Goal: Task Accomplishment & Management: Manage account settings

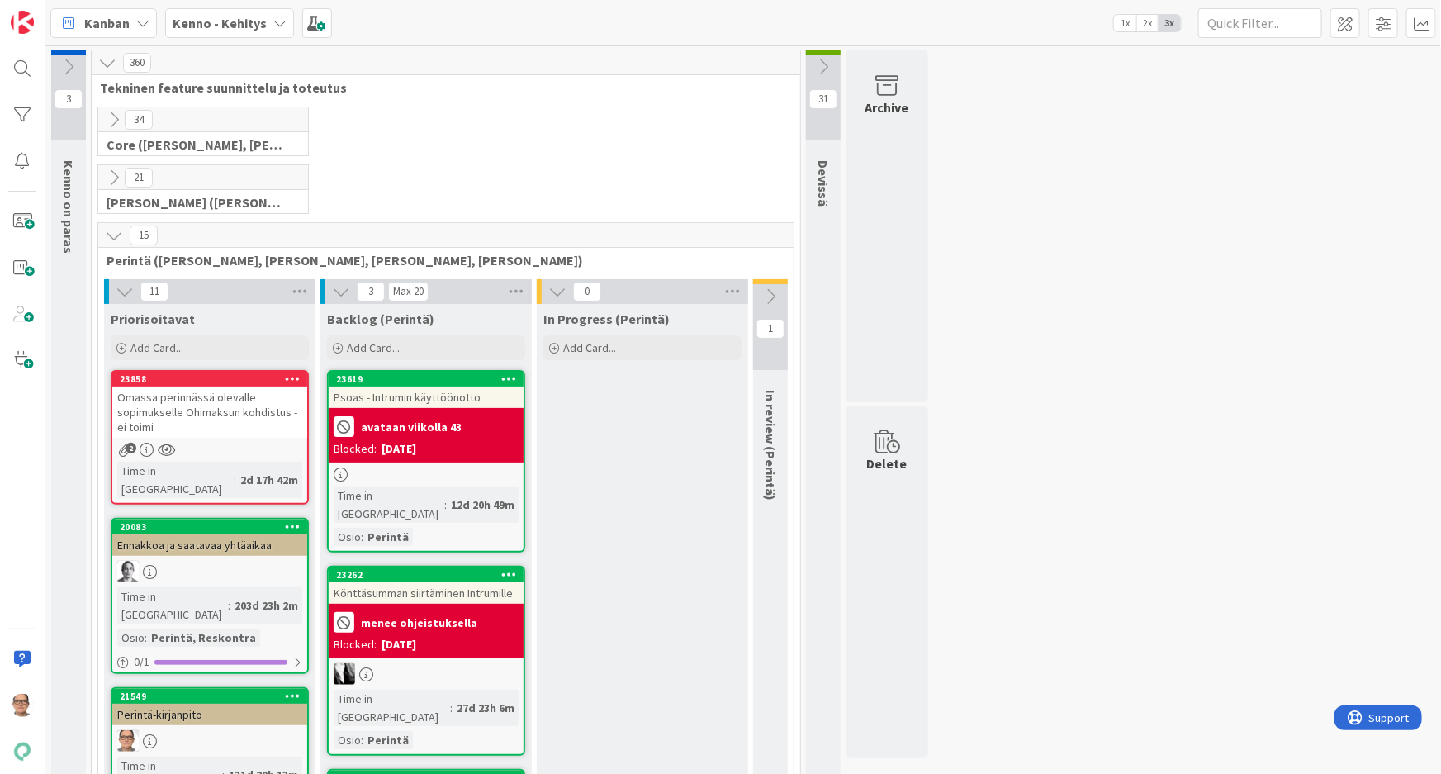
click at [275, 24] on icon at bounding box center [279, 23] width 13 height 13
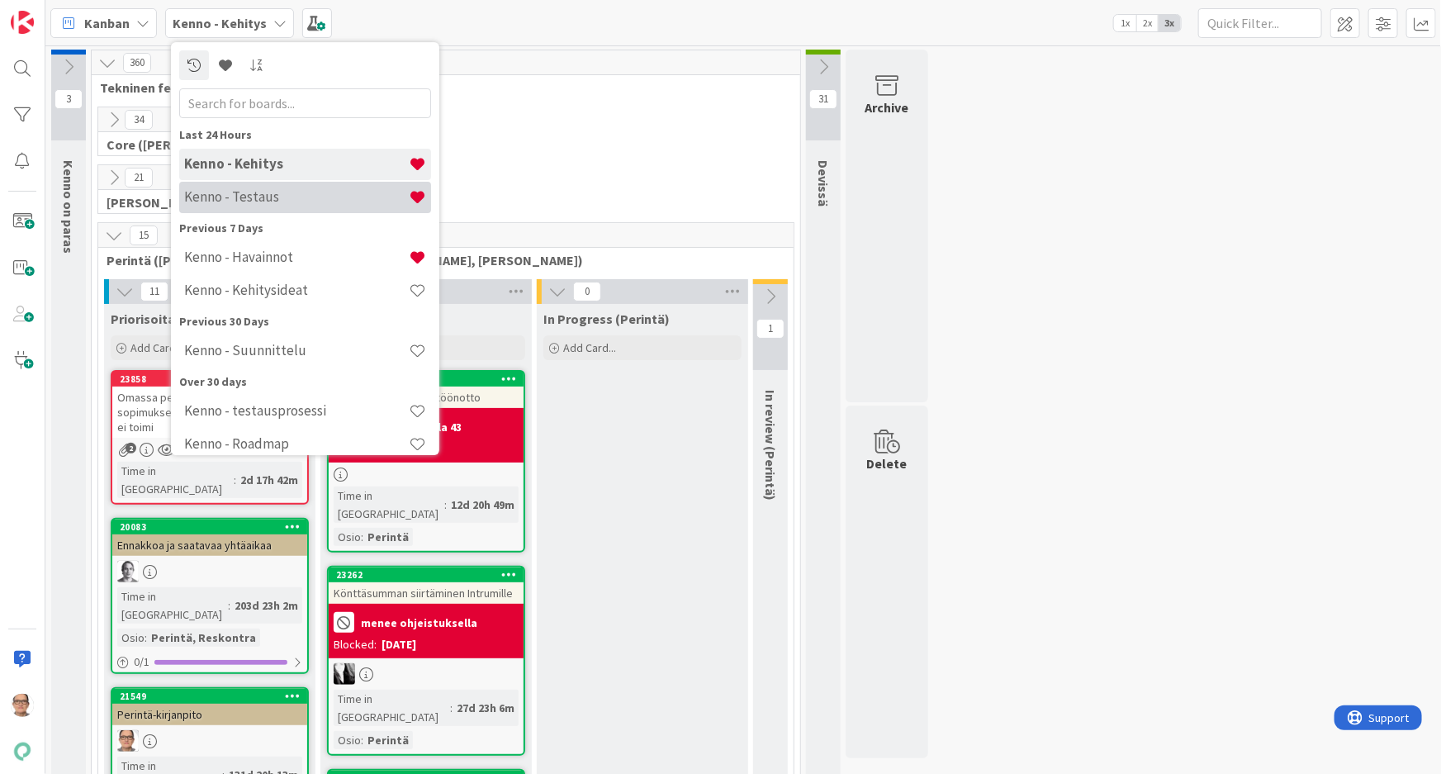
click at [283, 200] on h4 "Kenno - Testaus" at bounding box center [296, 196] width 225 height 17
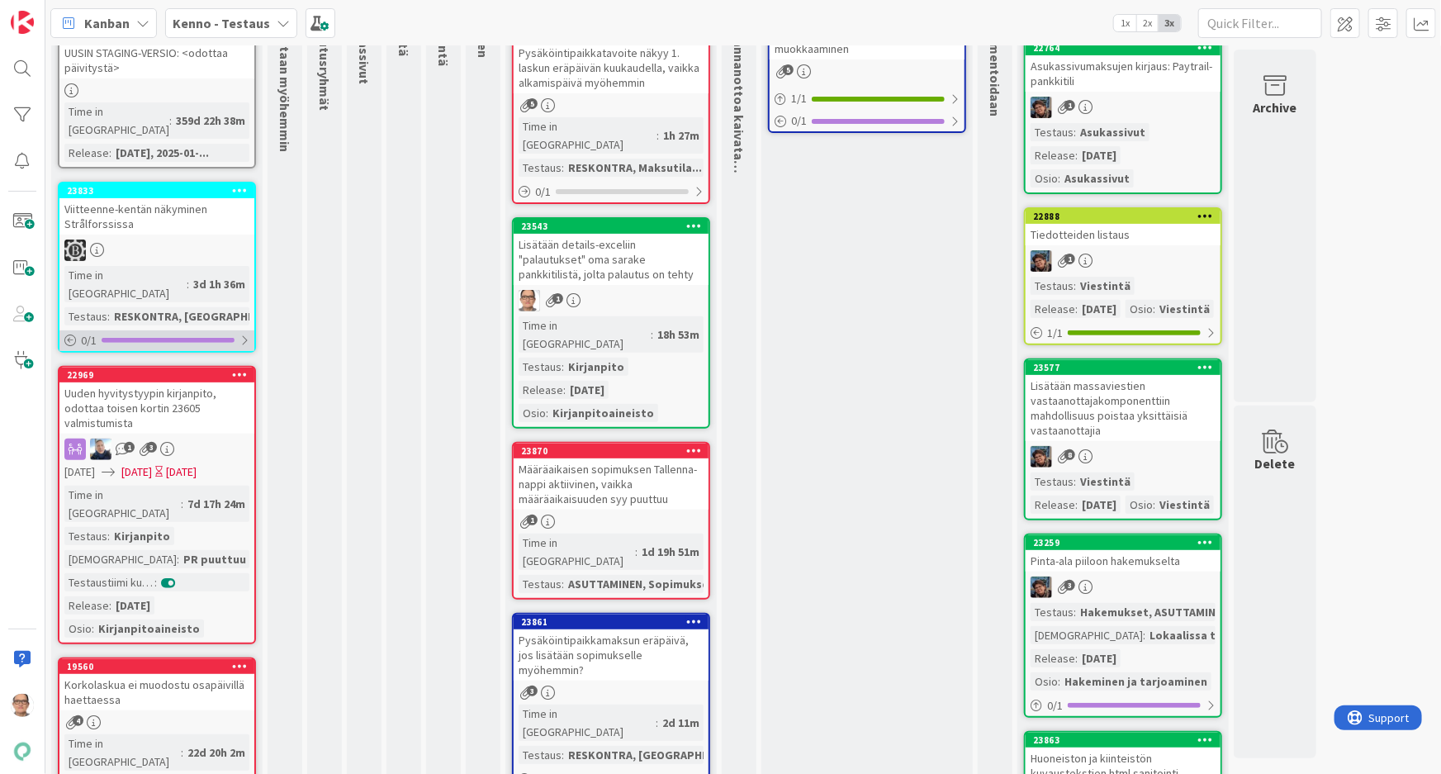
scroll to position [149, 0]
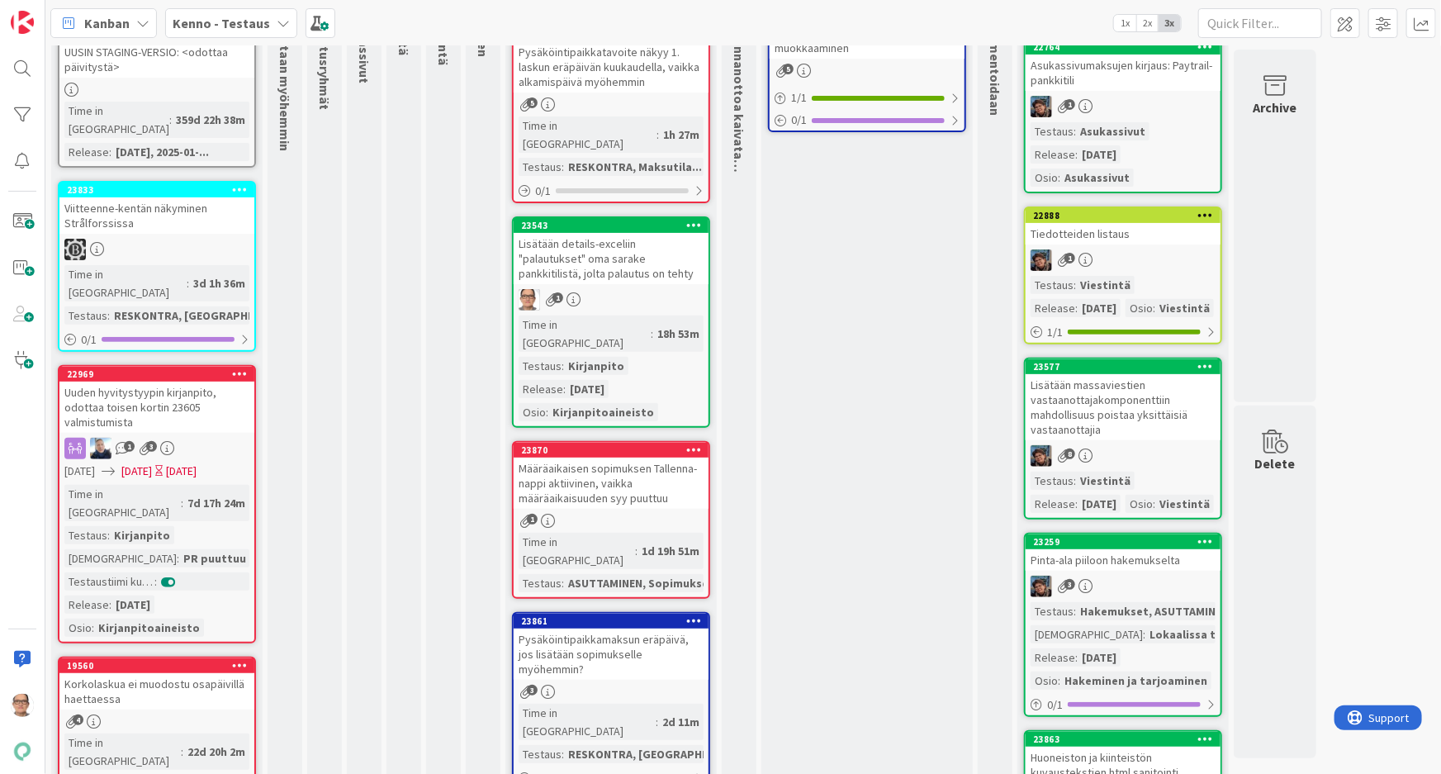
click at [152, 463] on span "[DATE]" at bounding box center [136, 471] width 31 height 17
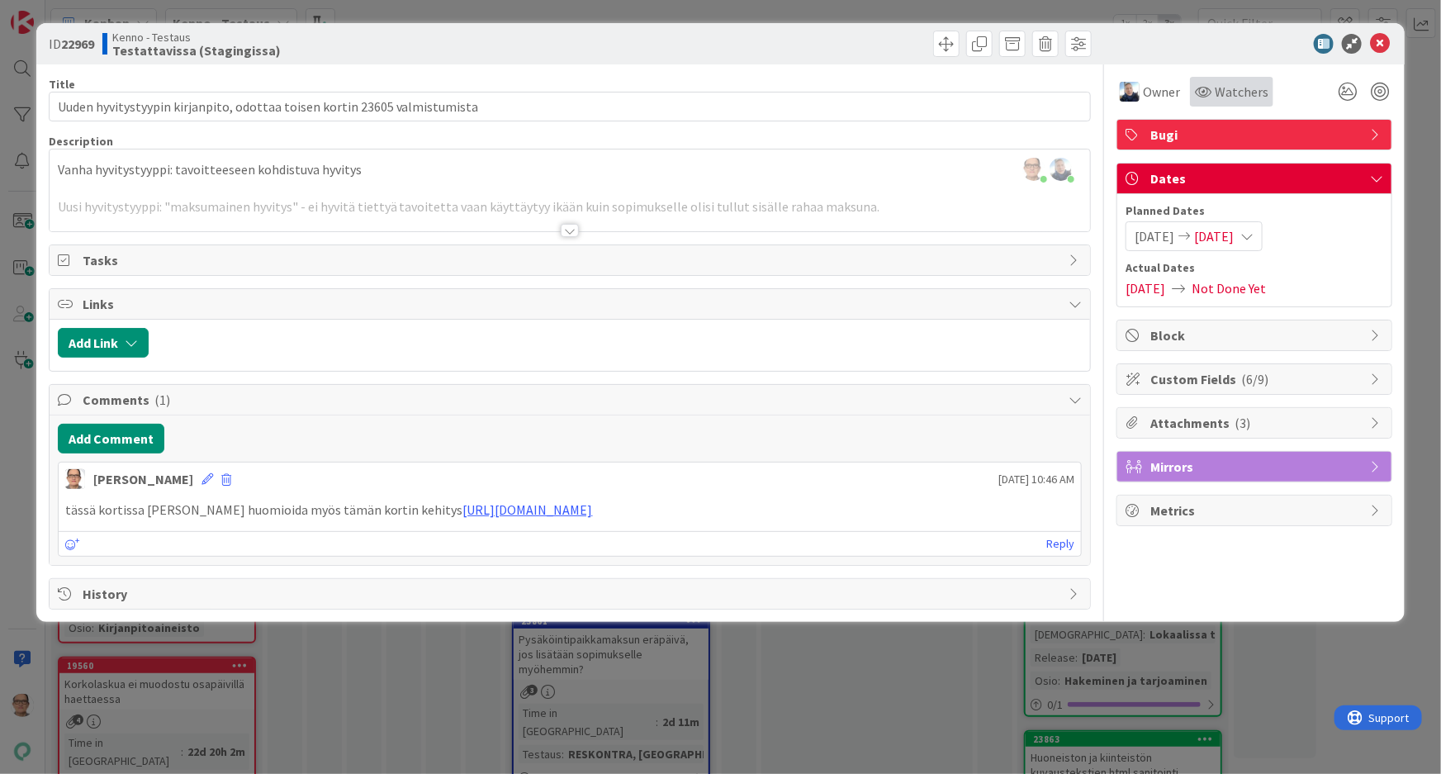
click at [1247, 83] on span "Watchers" at bounding box center [1242, 92] width 54 height 20
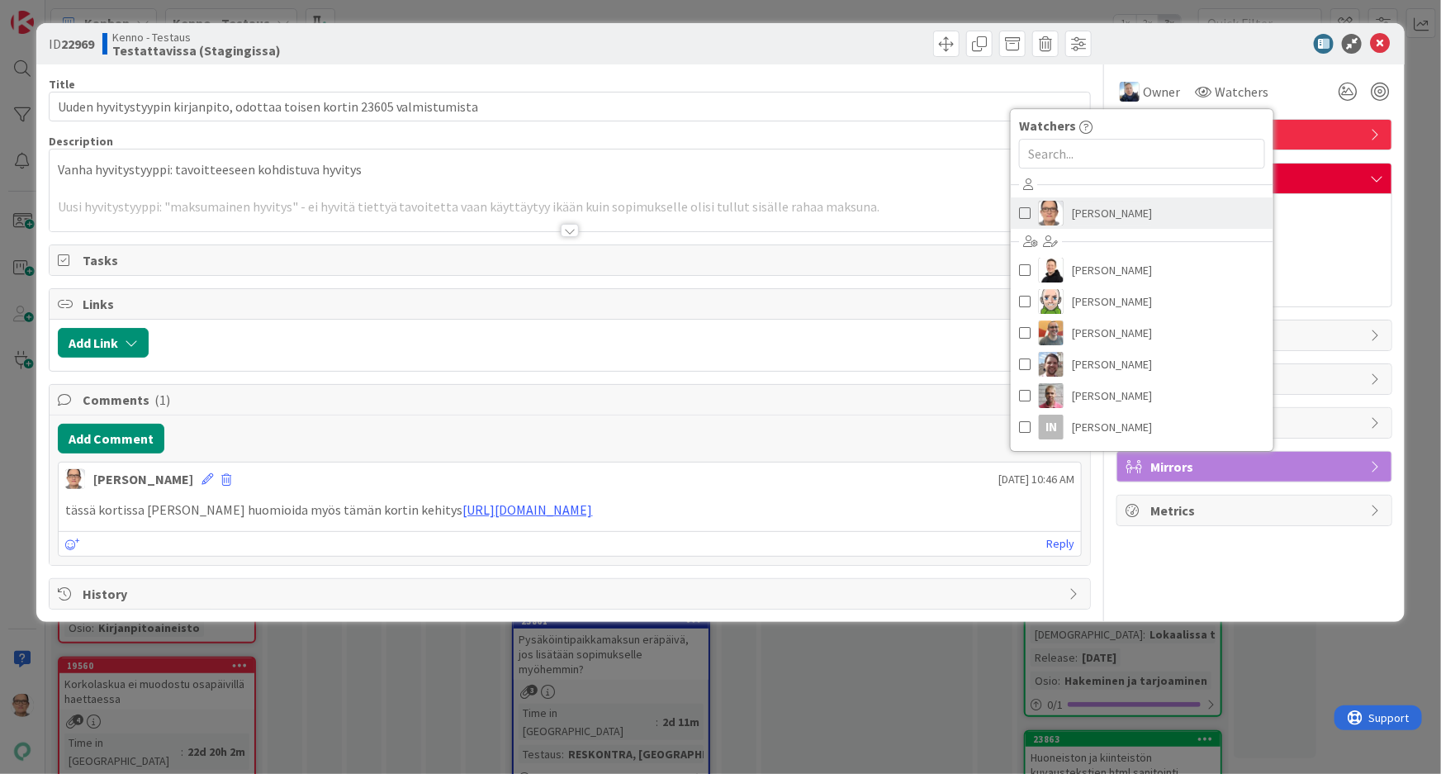
click at [1175, 222] on link "[PERSON_NAME]" at bounding box center [1142, 212] width 263 height 31
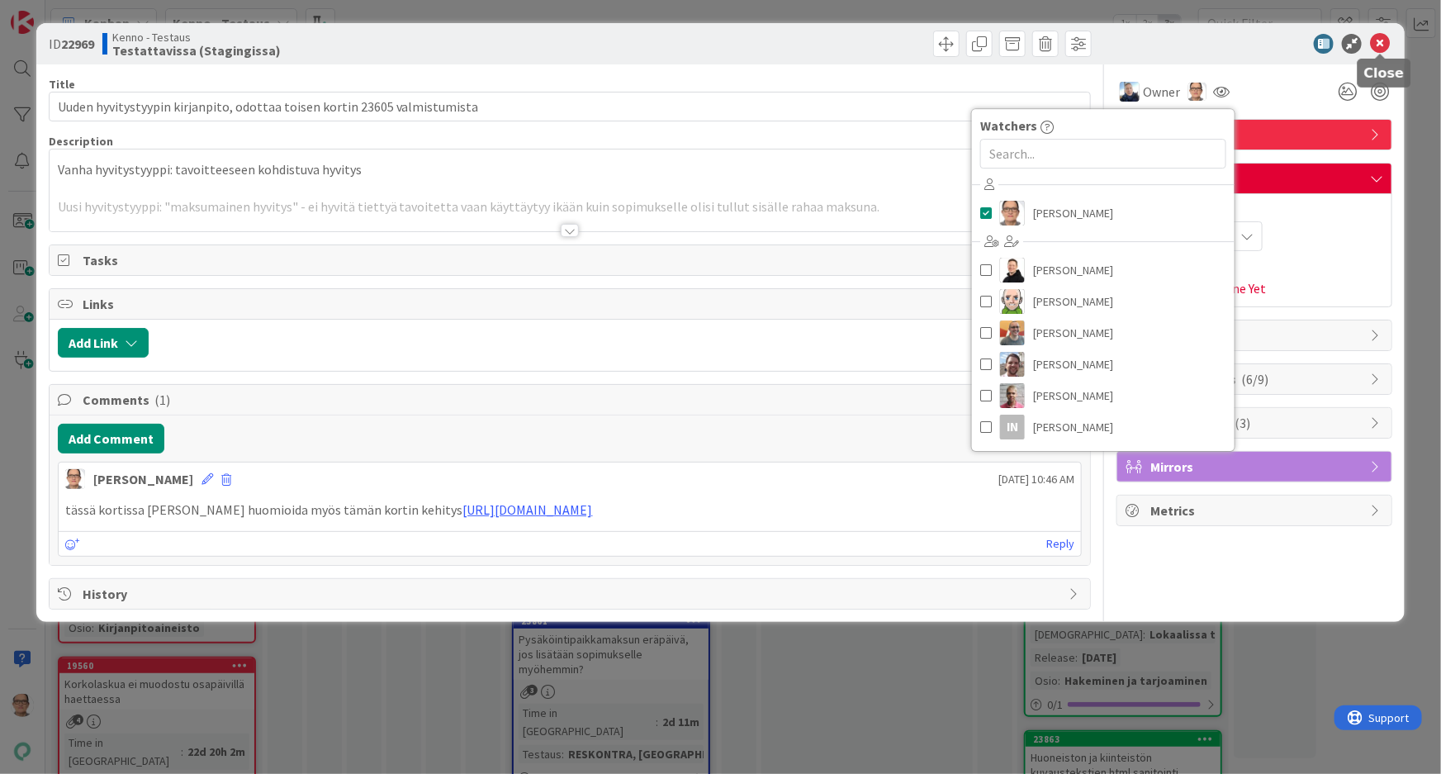
click at [1381, 42] on icon at bounding box center [1380, 44] width 20 height 20
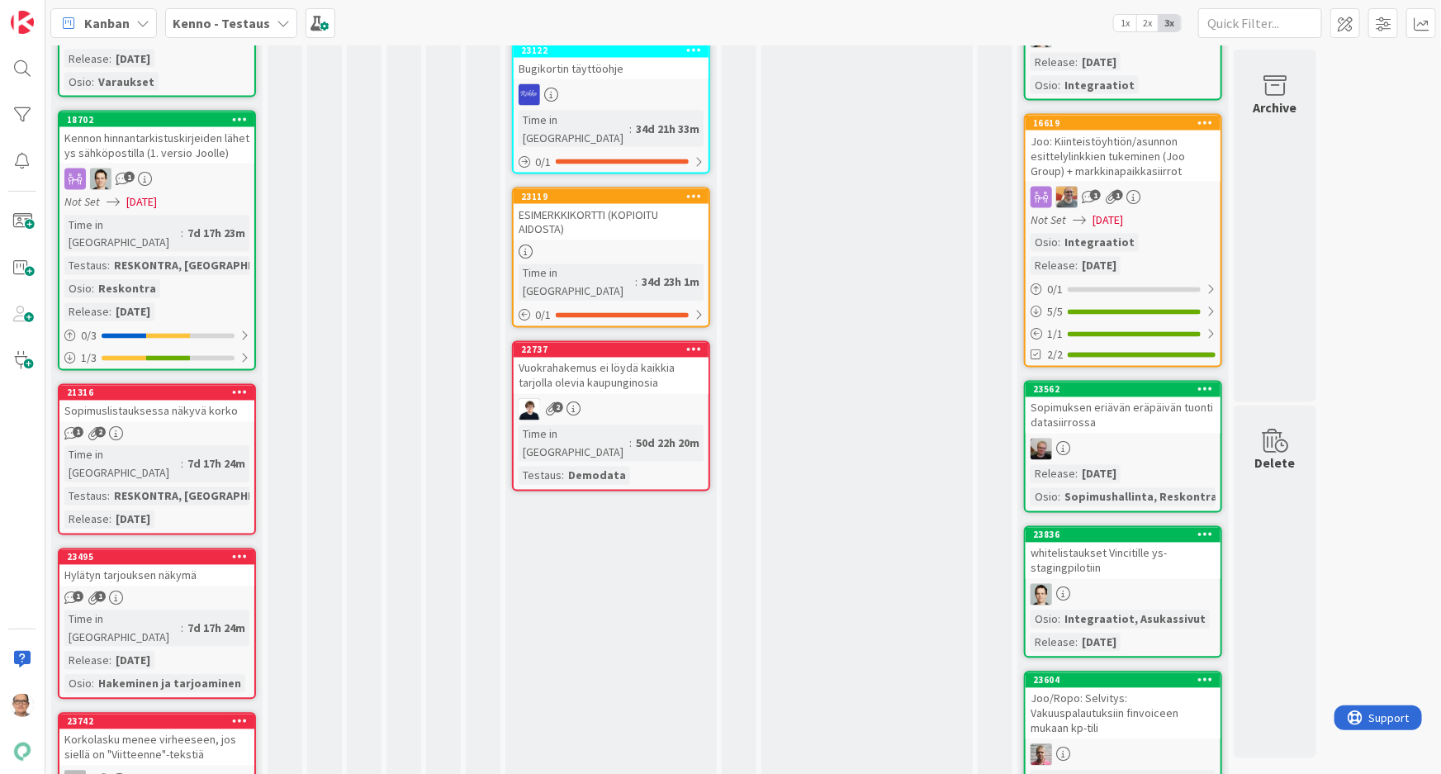
scroll to position [1426, 0]
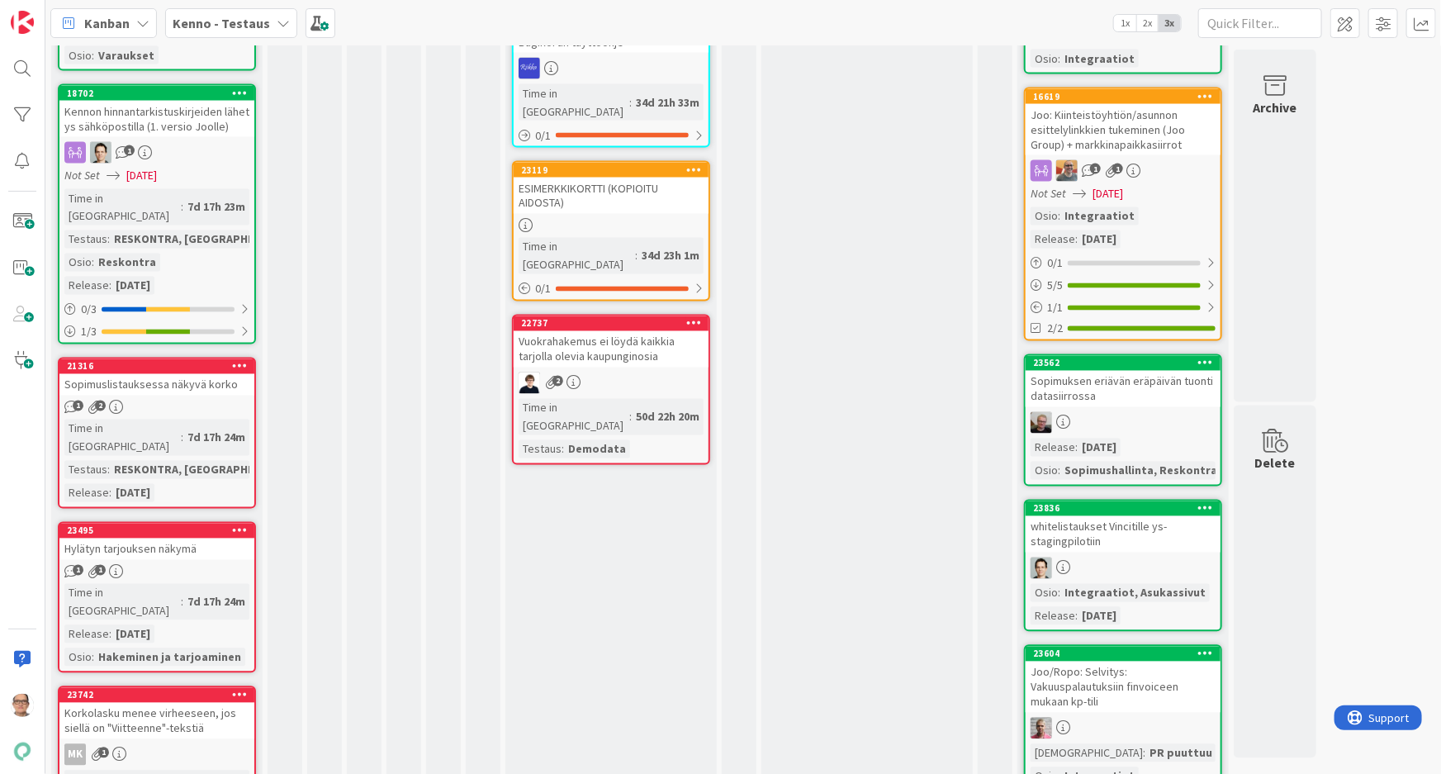
click at [183, 429] on div "7d 17h 24m" at bounding box center [216, 438] width 66 height 18
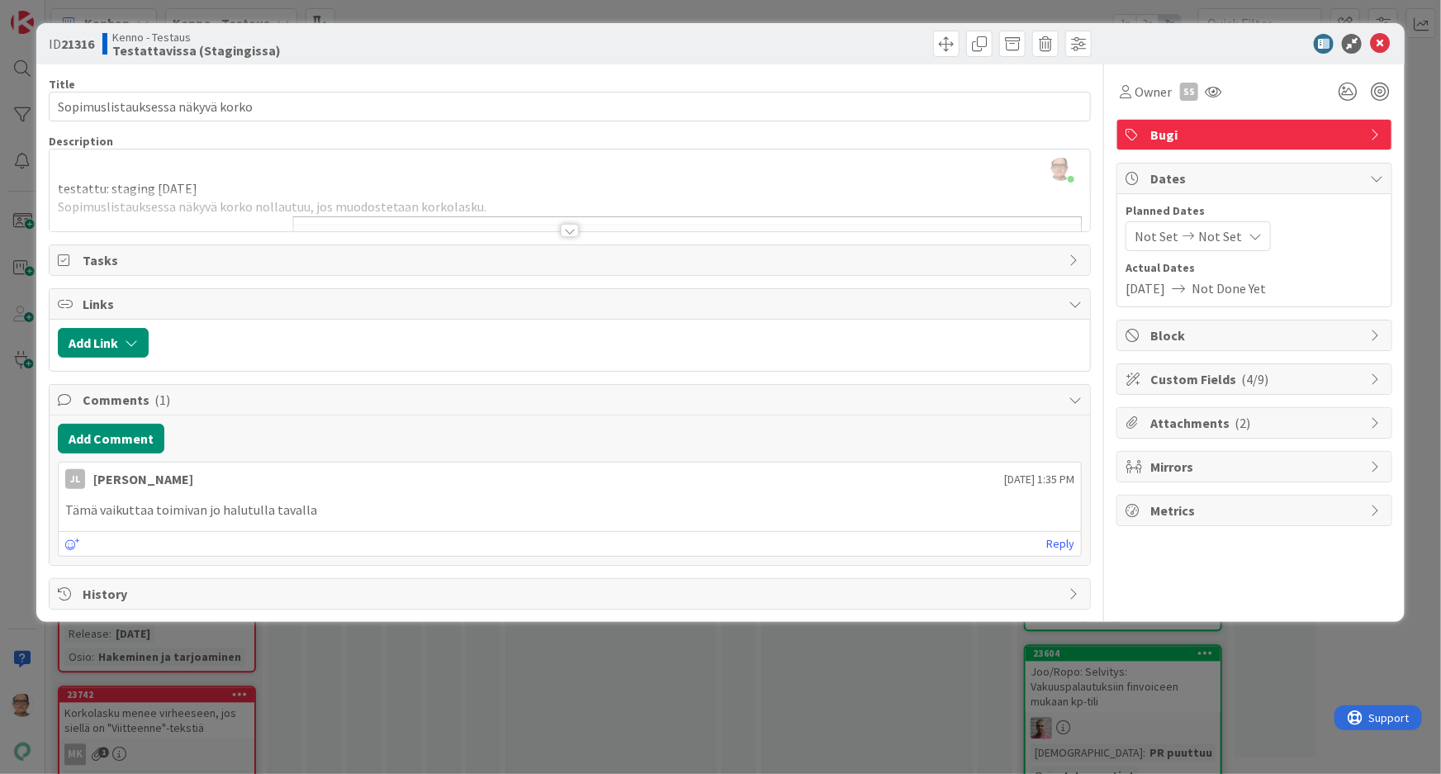
click at [565, 226] on div at bounding box center [570, 230] width 18 height 13
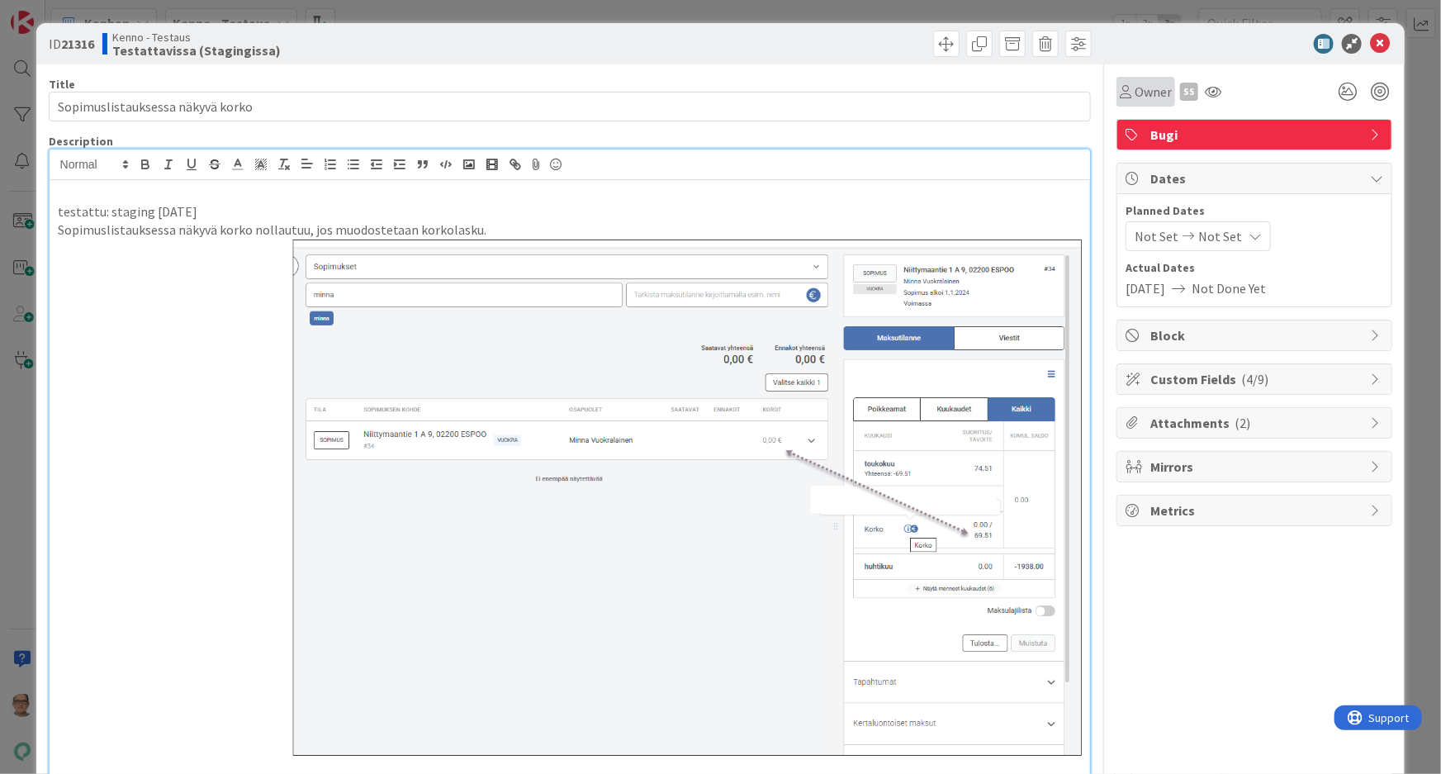
click at [1135, 92] on span "Owner" at bounding box center [1153, 92] width 37 height 20
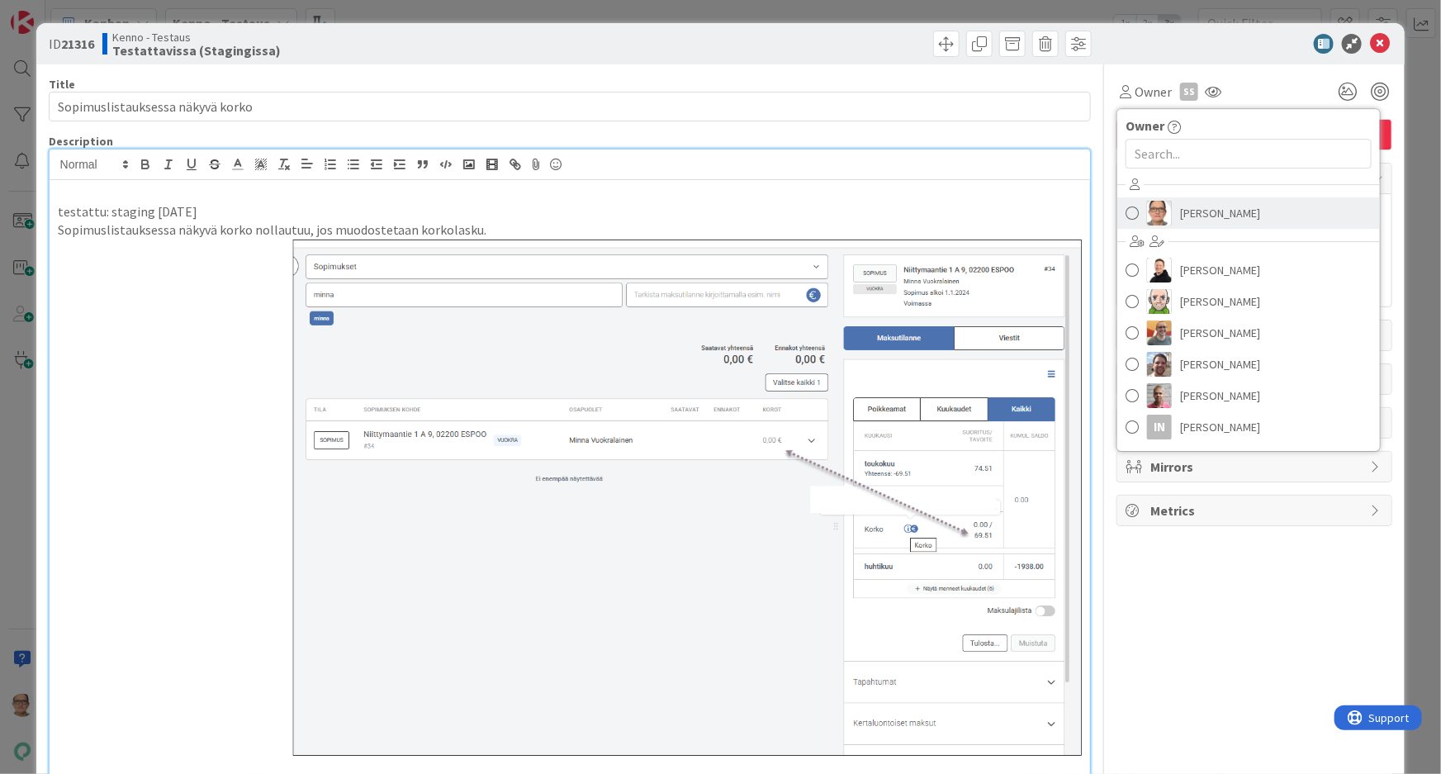
click at [1180, 215] on span "[PERSON_NAME]" at bounding box center [1220, 213] width 80 height 25
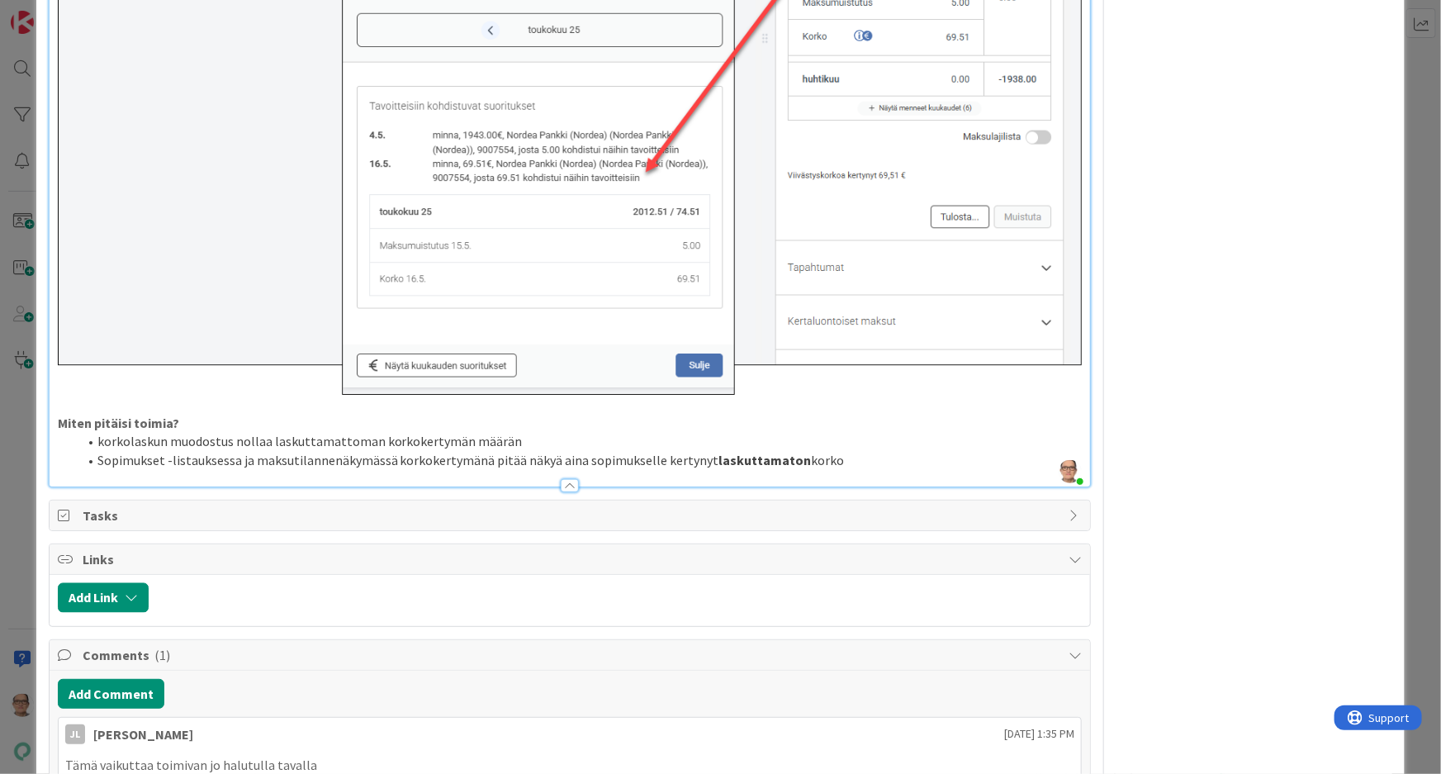
scroll to position [1127, 0]
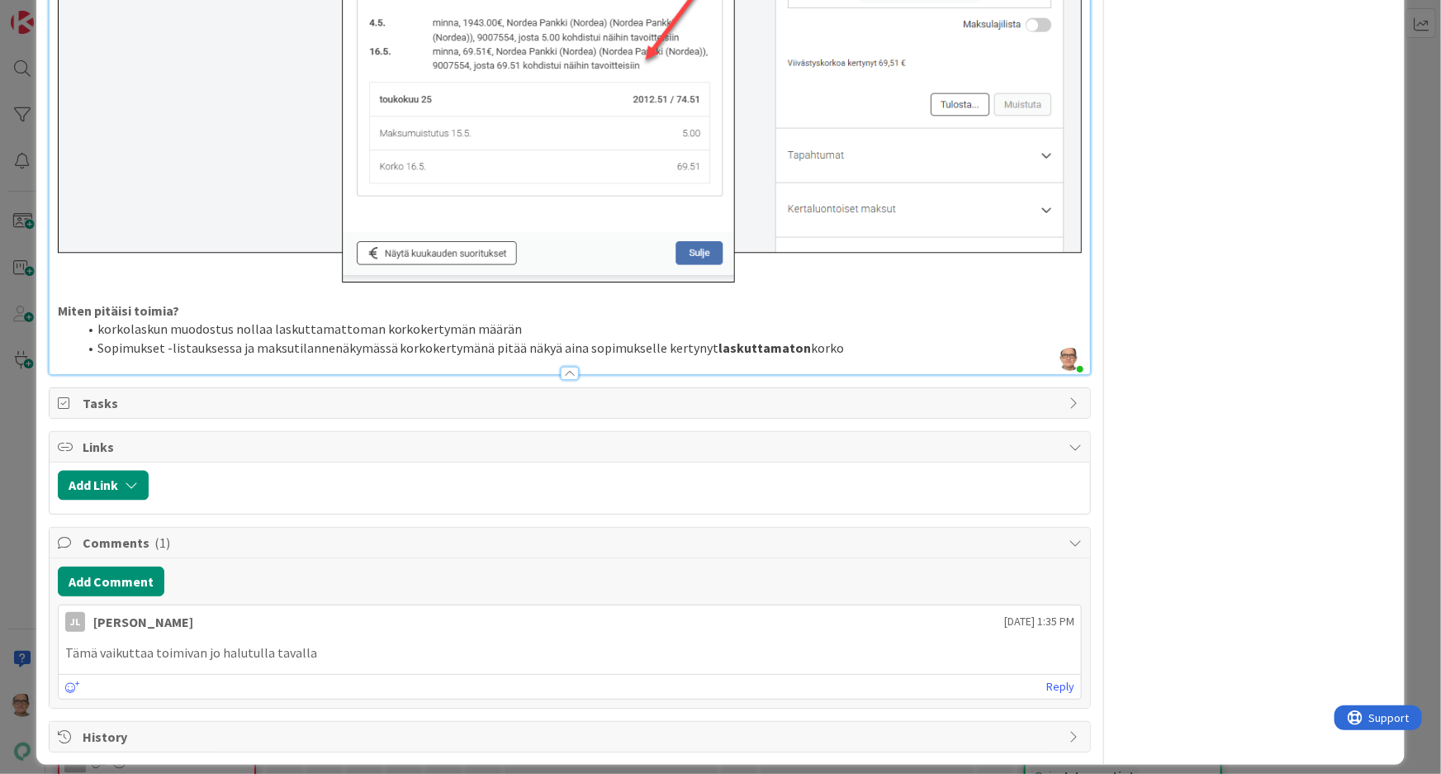
click at [948, 339] on li "Sopimukset -listauksessa ja maksutilannenäkymässä korkokertymänä pitää näkyä ai…" at bounding box center [580, 348] width 1005 height 19
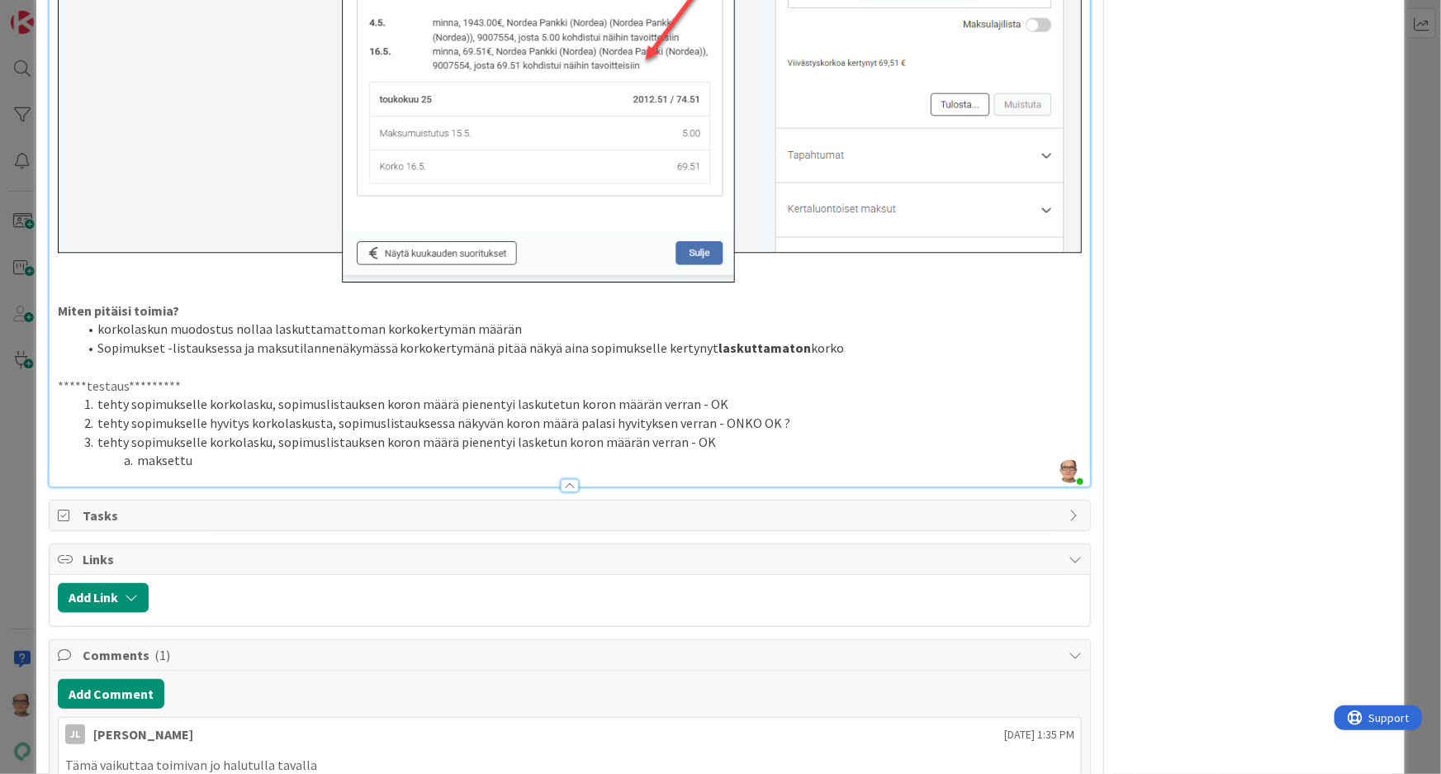
click at [95, 414] on li "tehty sopimukselle hyvitys korkolaskusta, sopimuslistauksessa näkyvän koron mää…" at bounding box center [580, 423] width 1005 height 19
click at [221, 454] on li "maksettu" at bounding box center [580, 460] width 1005 height 19
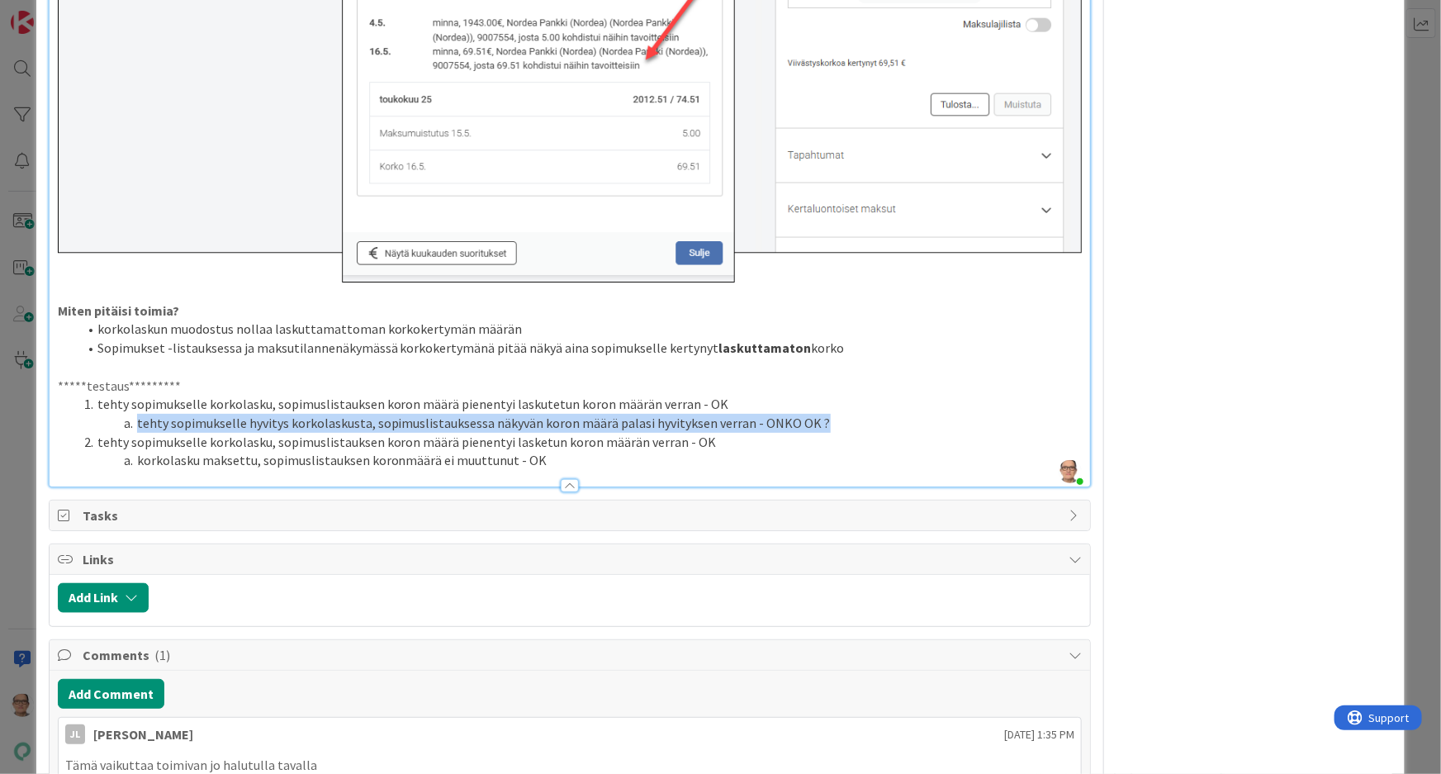
drag, startPoint x: 819, startPoint y: 411, endPoint x: 132, endPoint y: 414, distance: 687.2
click at [132, 414] on li "tehty sopimukselle hyvitys korkolaskusta, sopimuslistauksessa näkyvän koron mää…" at bounding box center [580, 423] width 1005 height 19
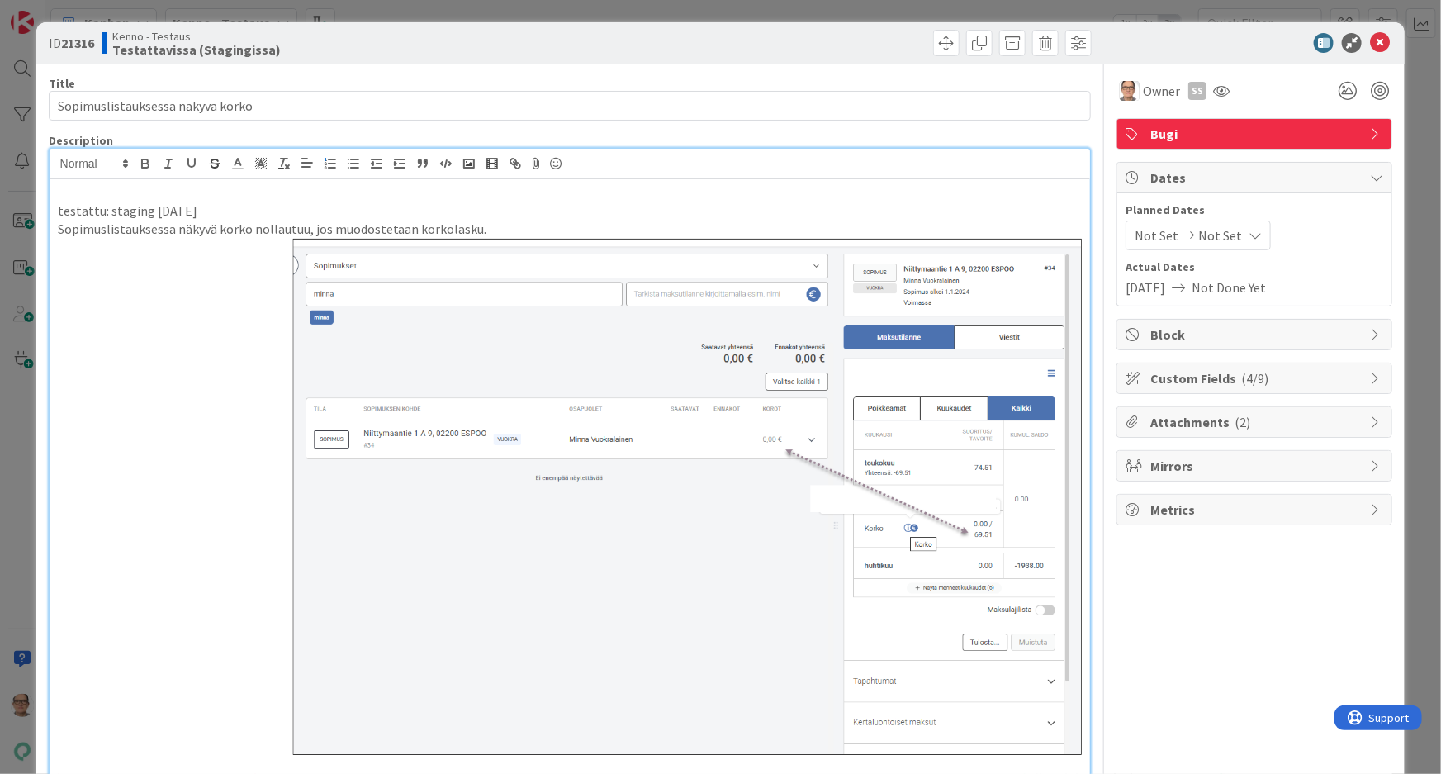
scroll to position [0, 0]
click at [236, 170] on icon at bounding box center [237, 164] width 15 height 15
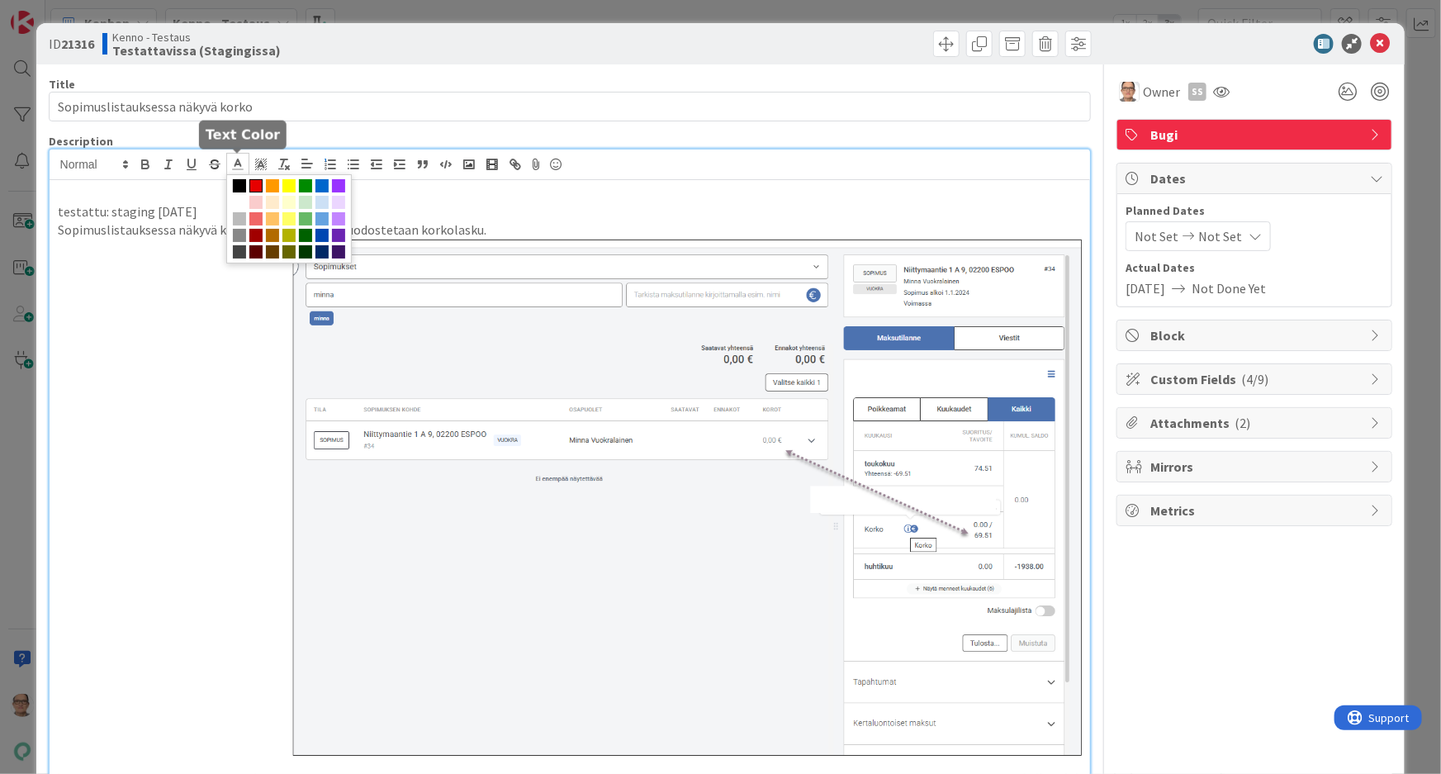
click at [255, 186] on span at bounding box center [255, 185] width 13 height 13
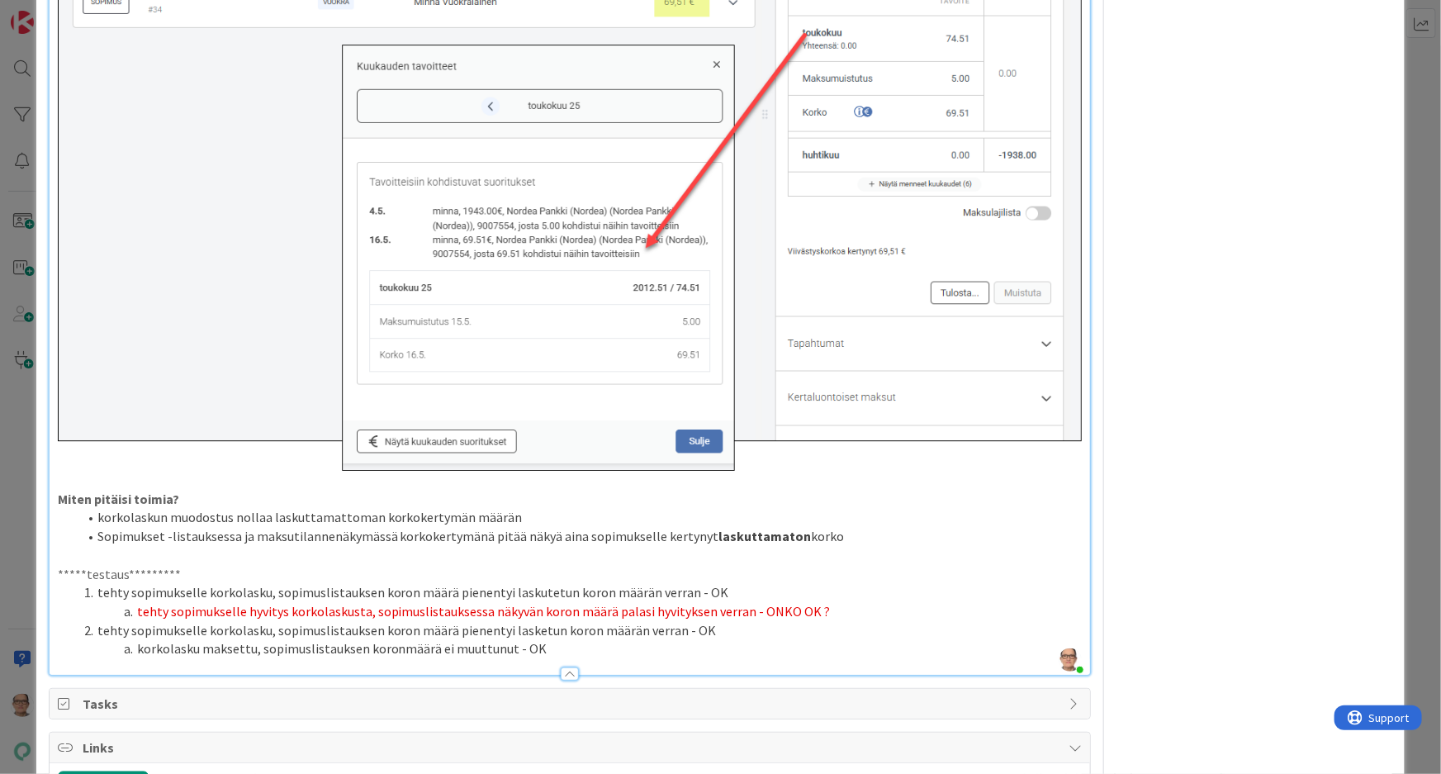
scroll to position [1073, 0]
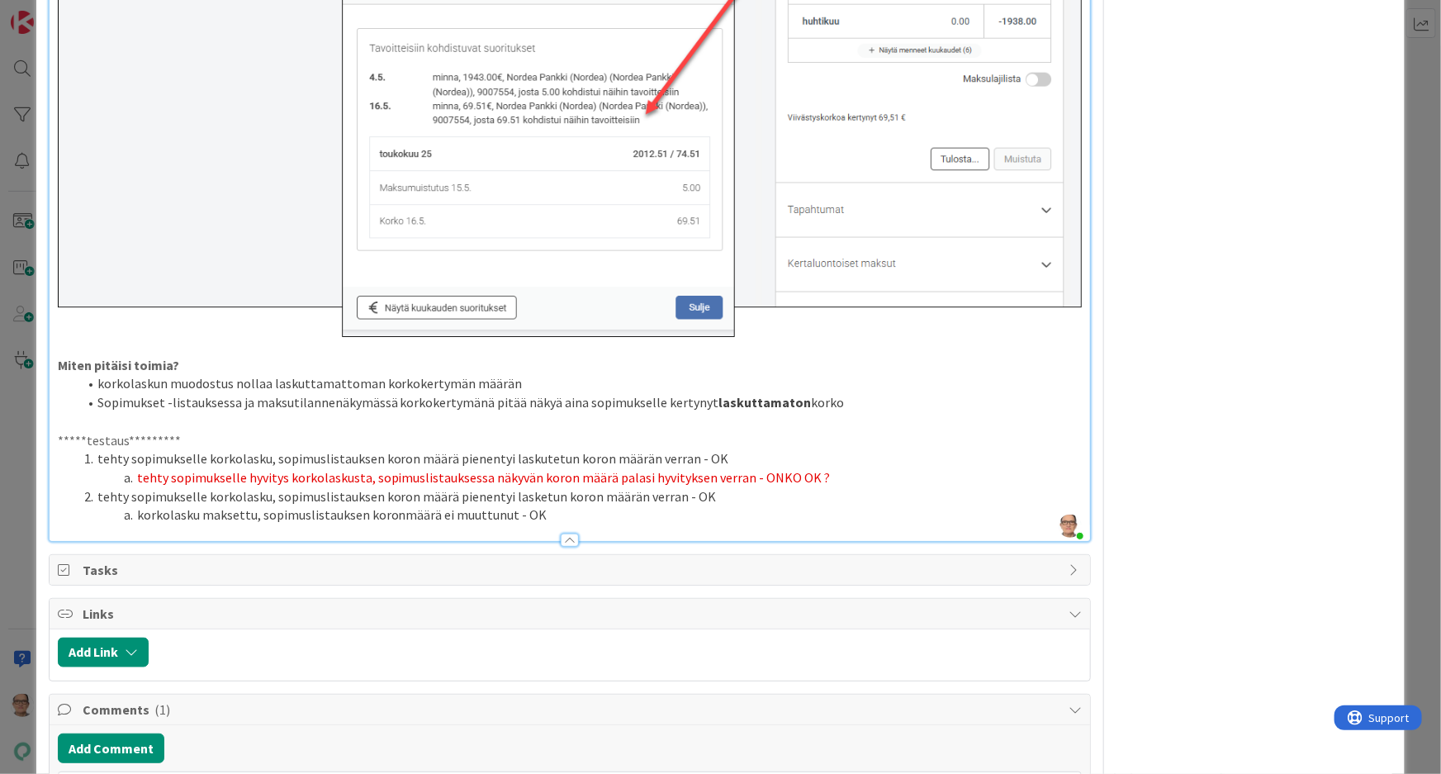
click at [1000, 505] on li "korkolasku maksettu, sopimuslistauksen koronmäärä ei muuttunut - OK" at bounding box center [580, 514] width 1005 height 19
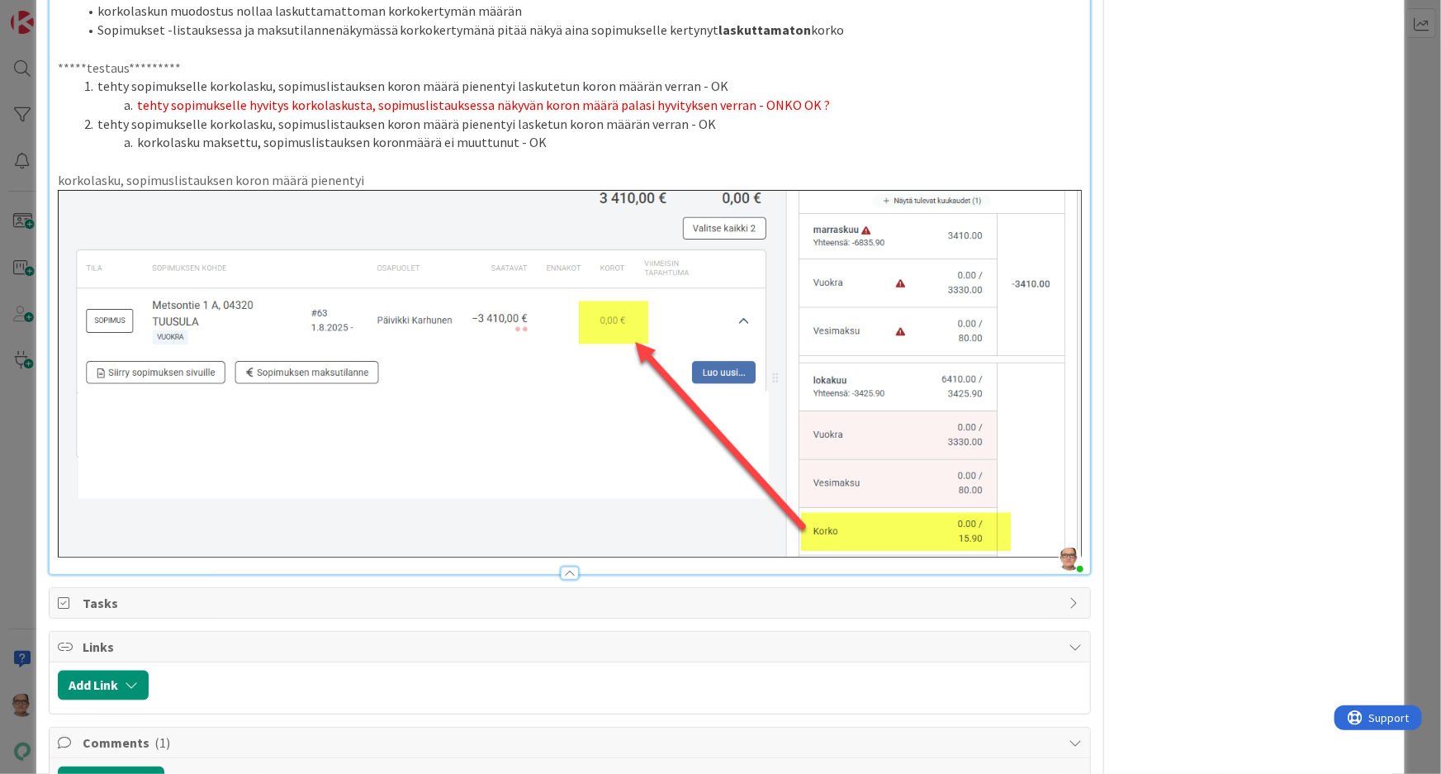
scroll to position [1448, 0]
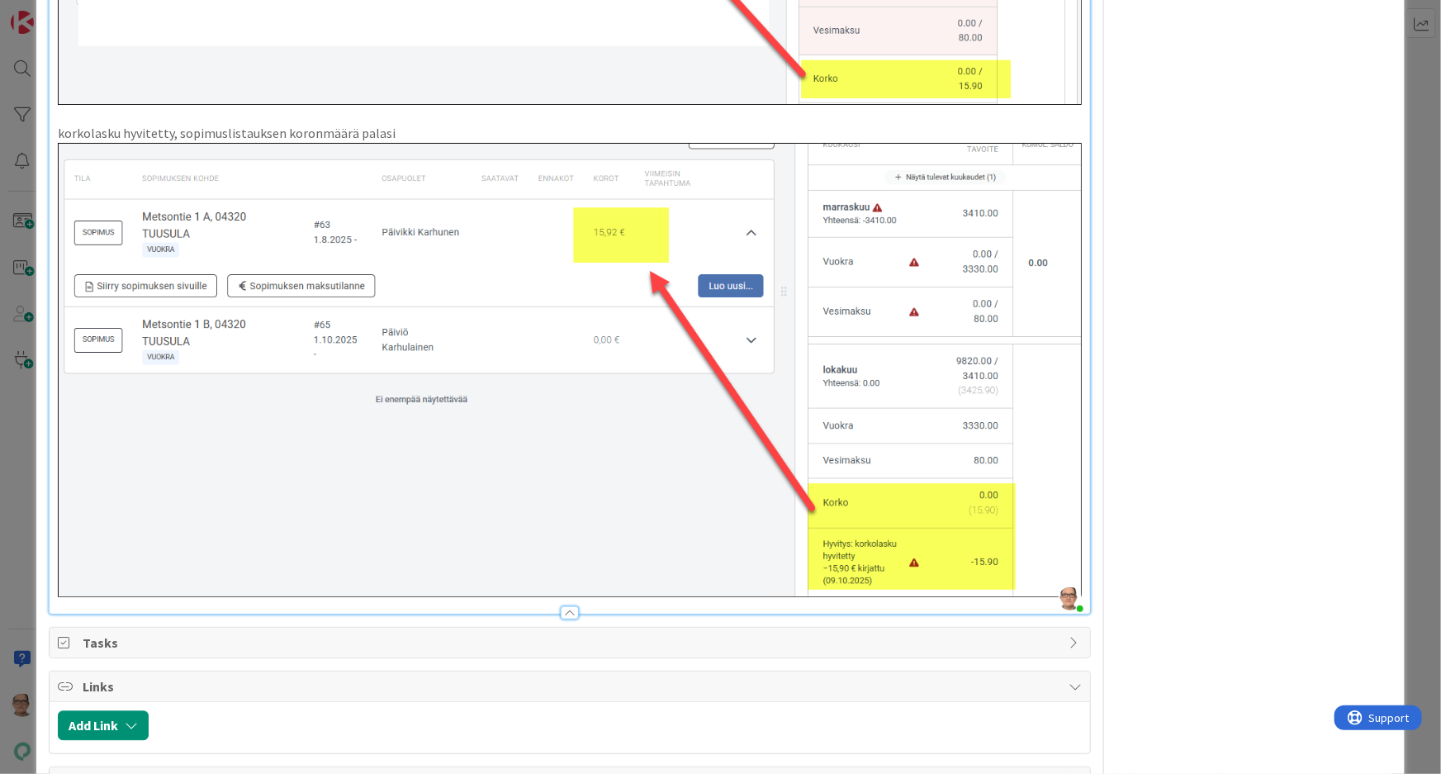
scroll to position [1899, 0]
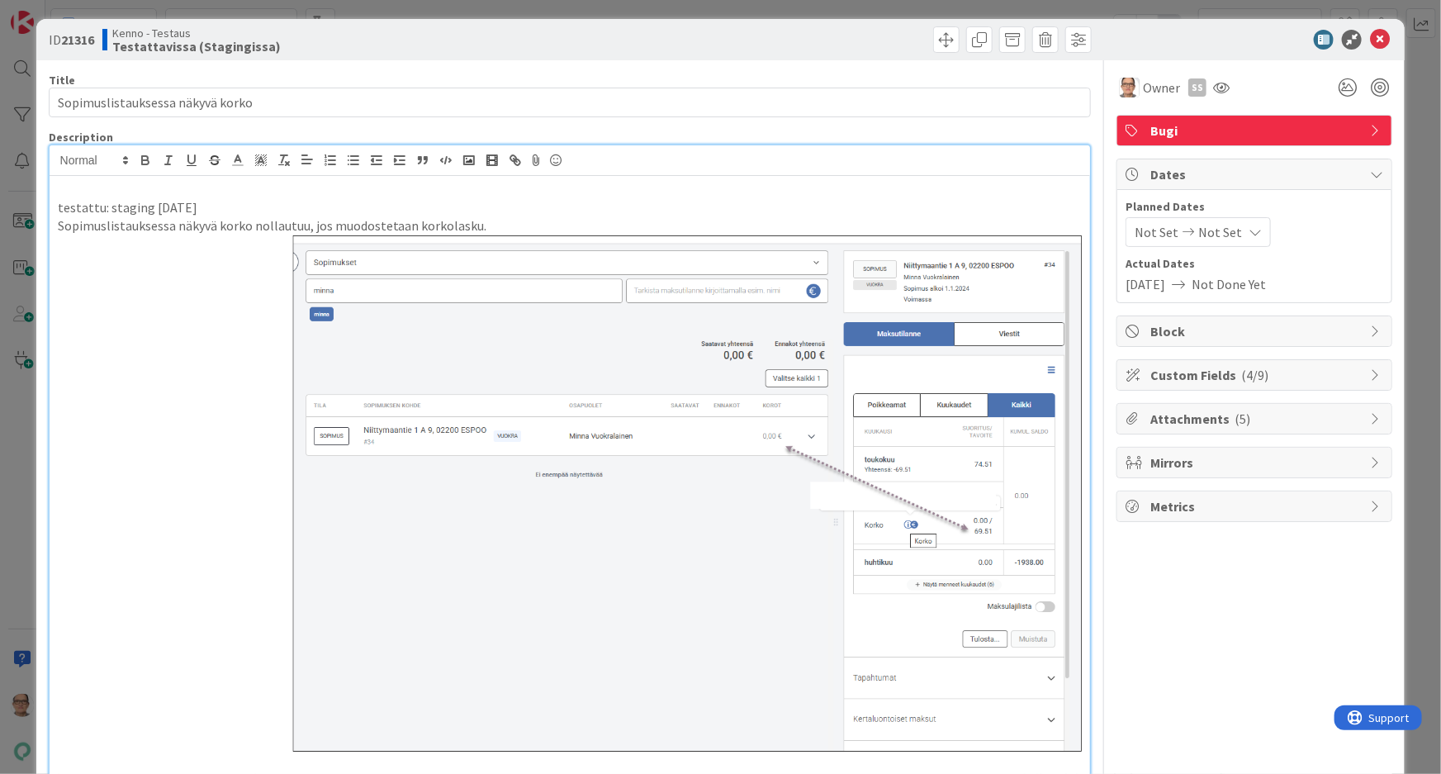
scroll to position [0, 0]
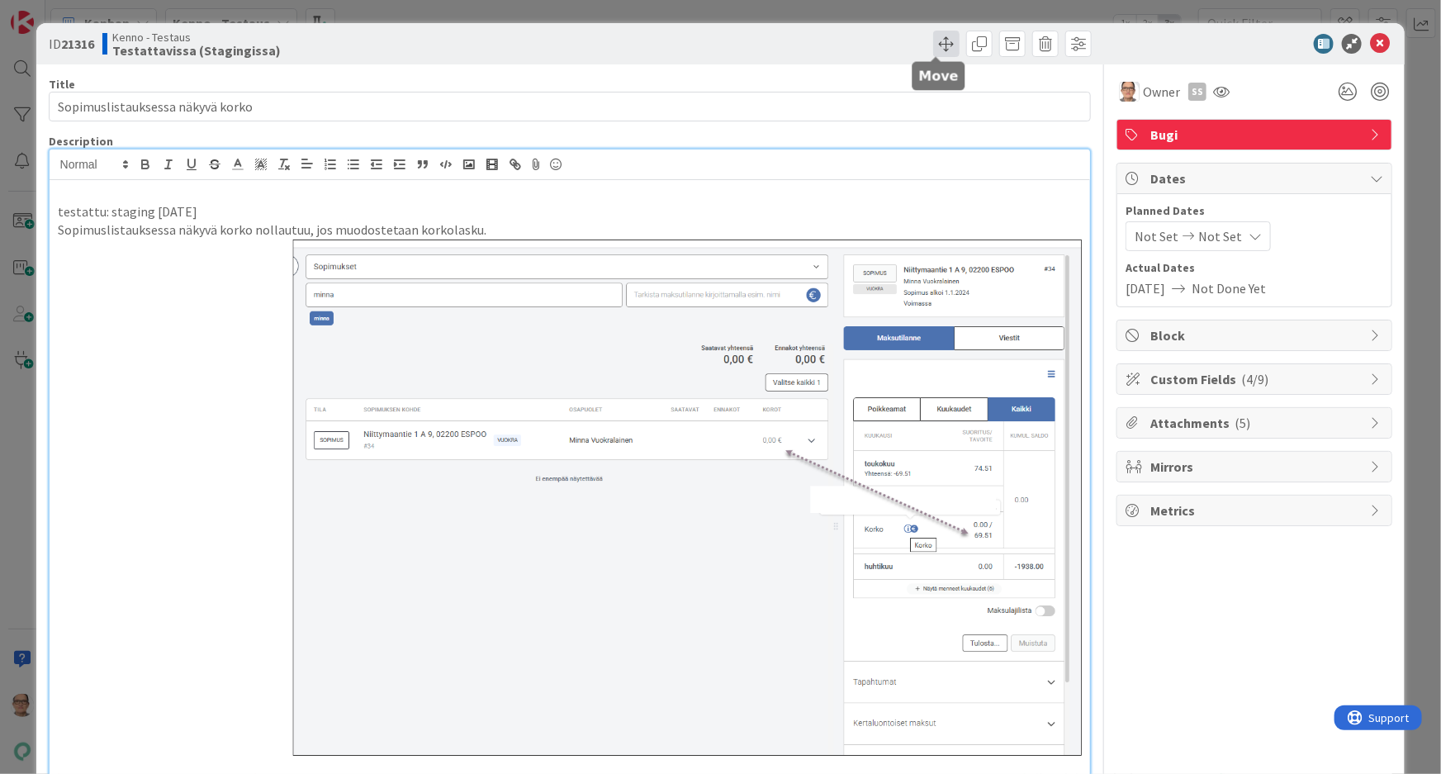
click at [933, 46] on span at bounding box center [946, 44] width 26 height 26
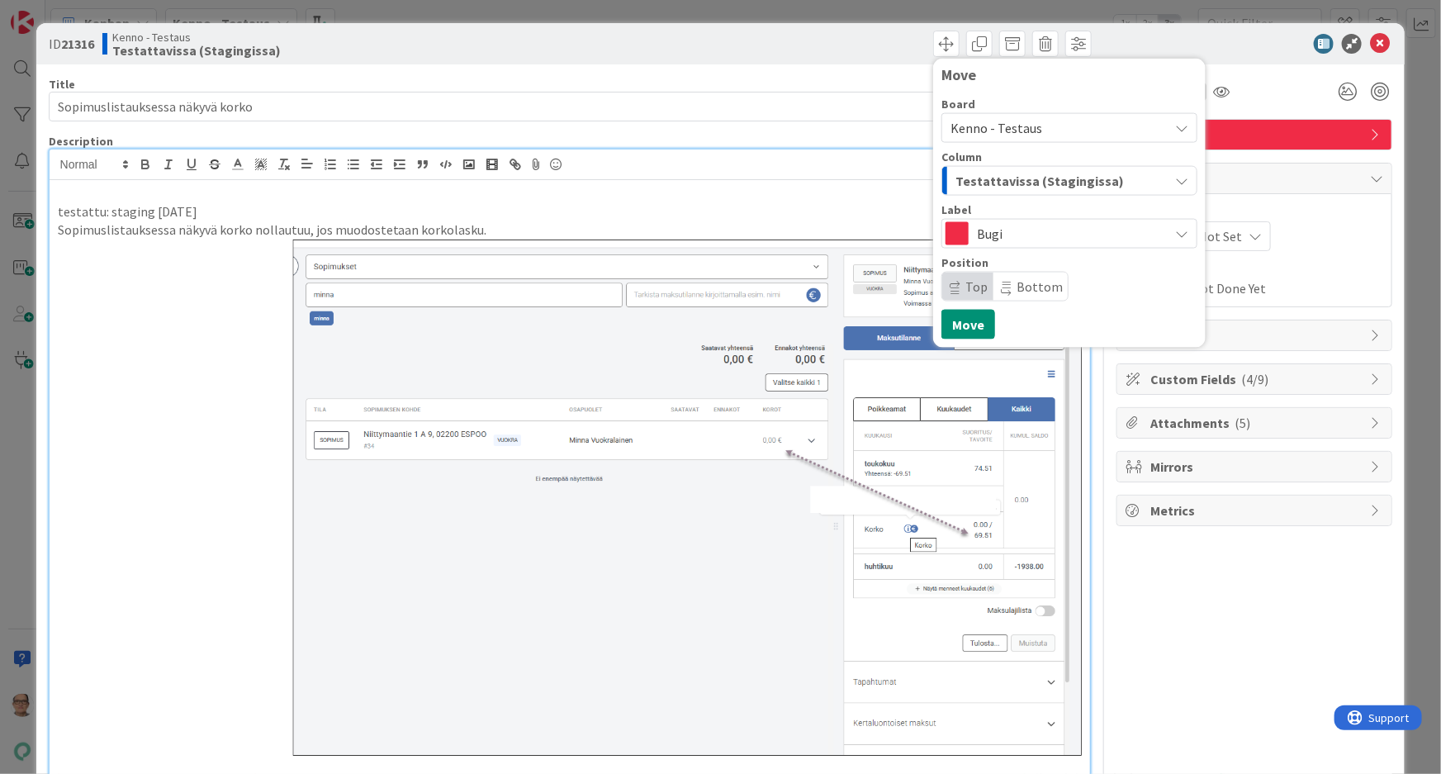
click at [971, 179] on span "Testattavissa (Stagingissa)" at bounding box center [1040, 180] width 168 height 21
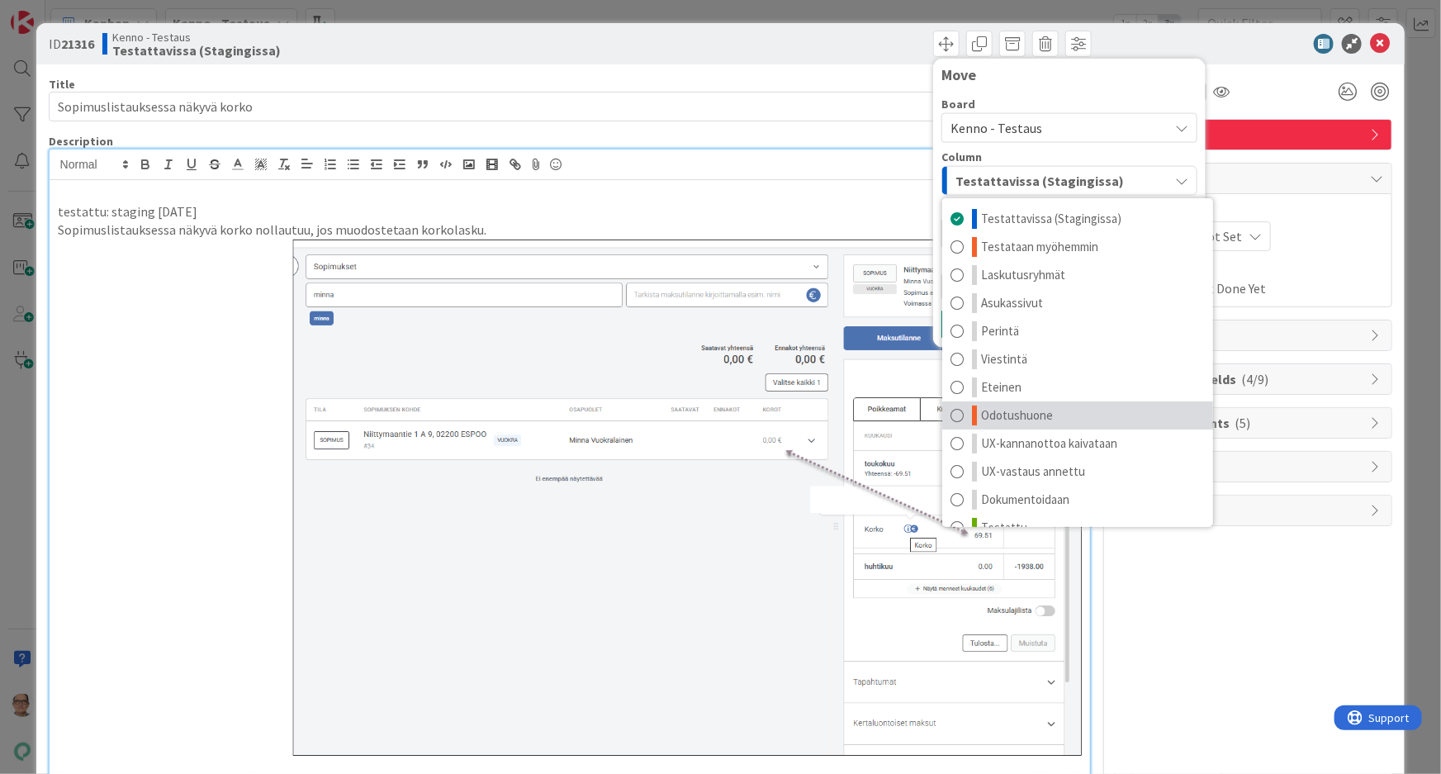
click at [951, 415] on span at bounding box center [957, 416] width 13 height 20
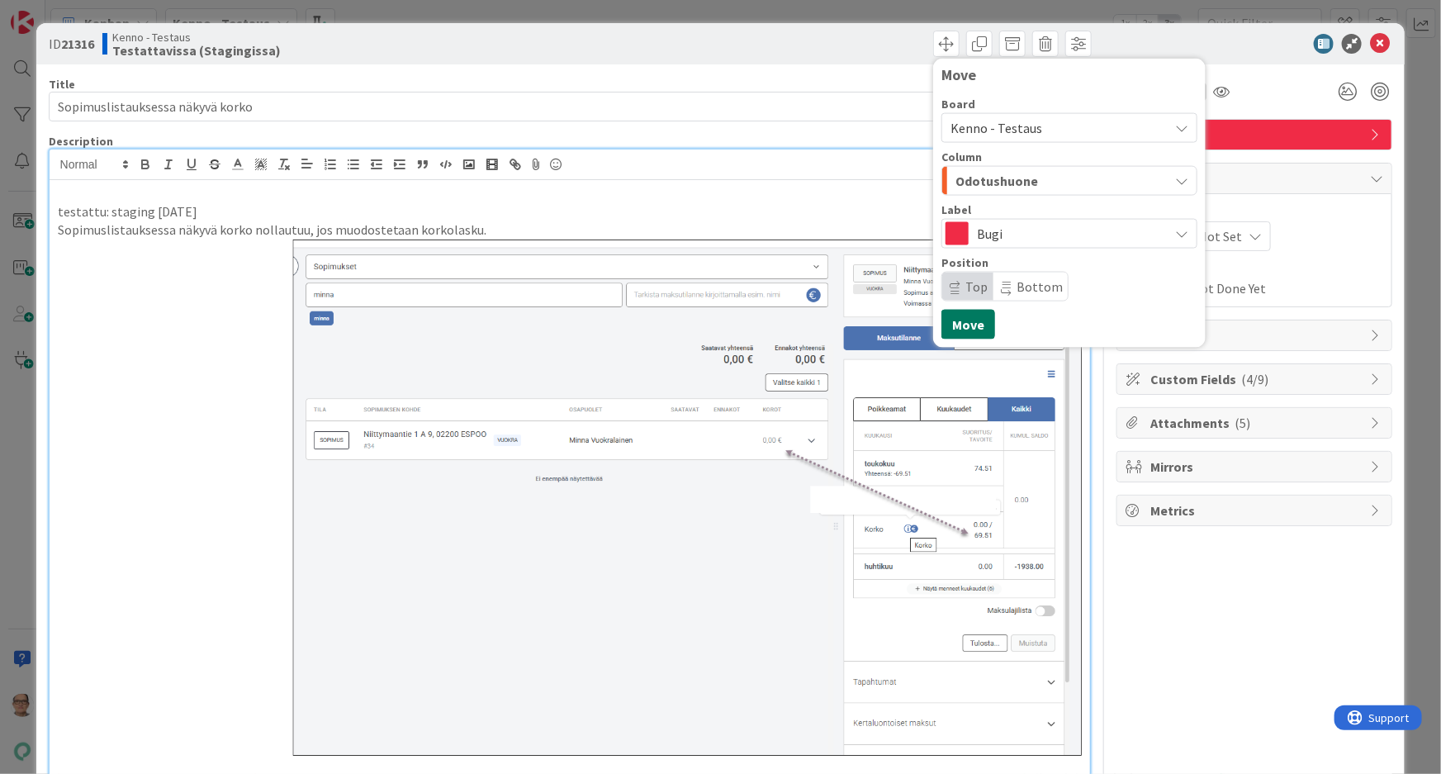
click at [957, 320] on button "Move" at bounding box center [969, 325] width 54 height 30
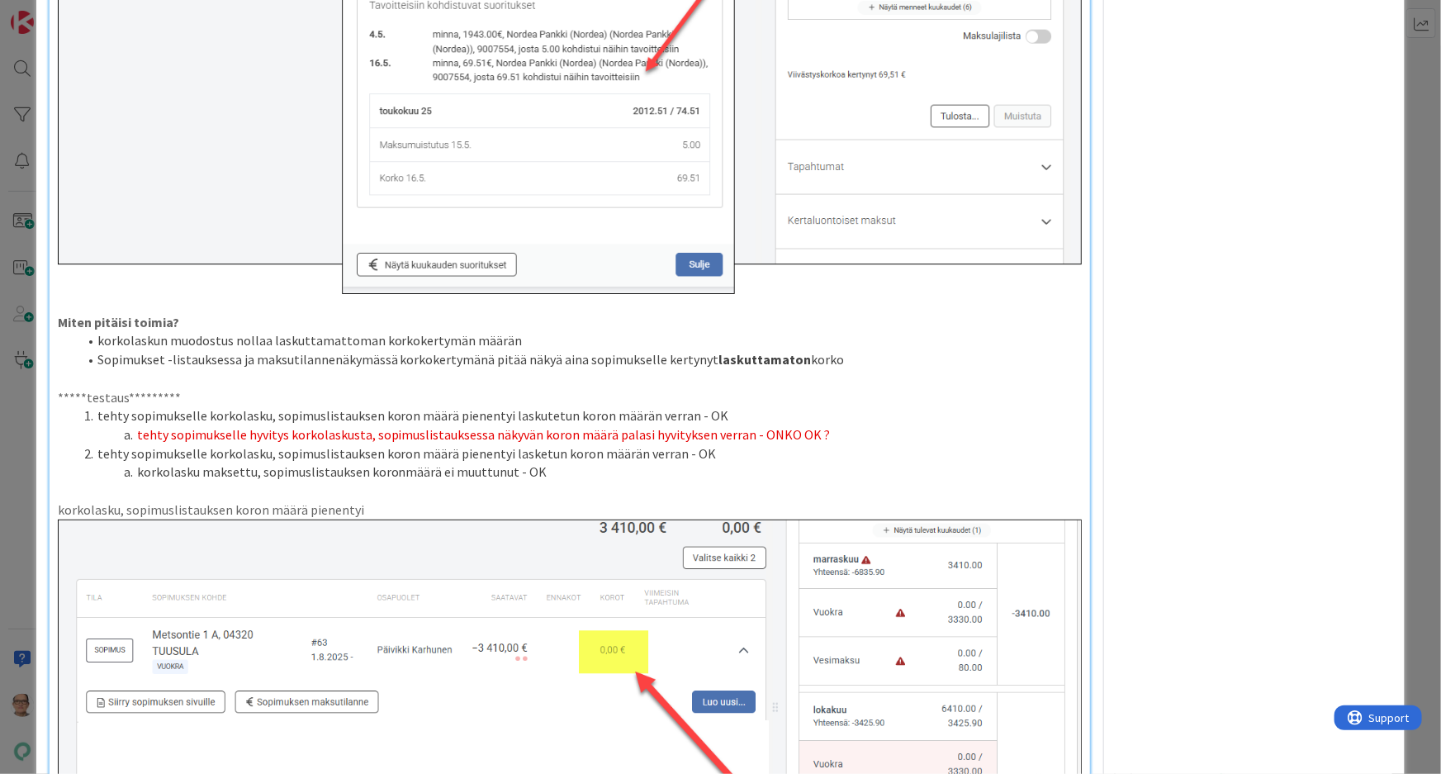
scroll to position [1051, 0]
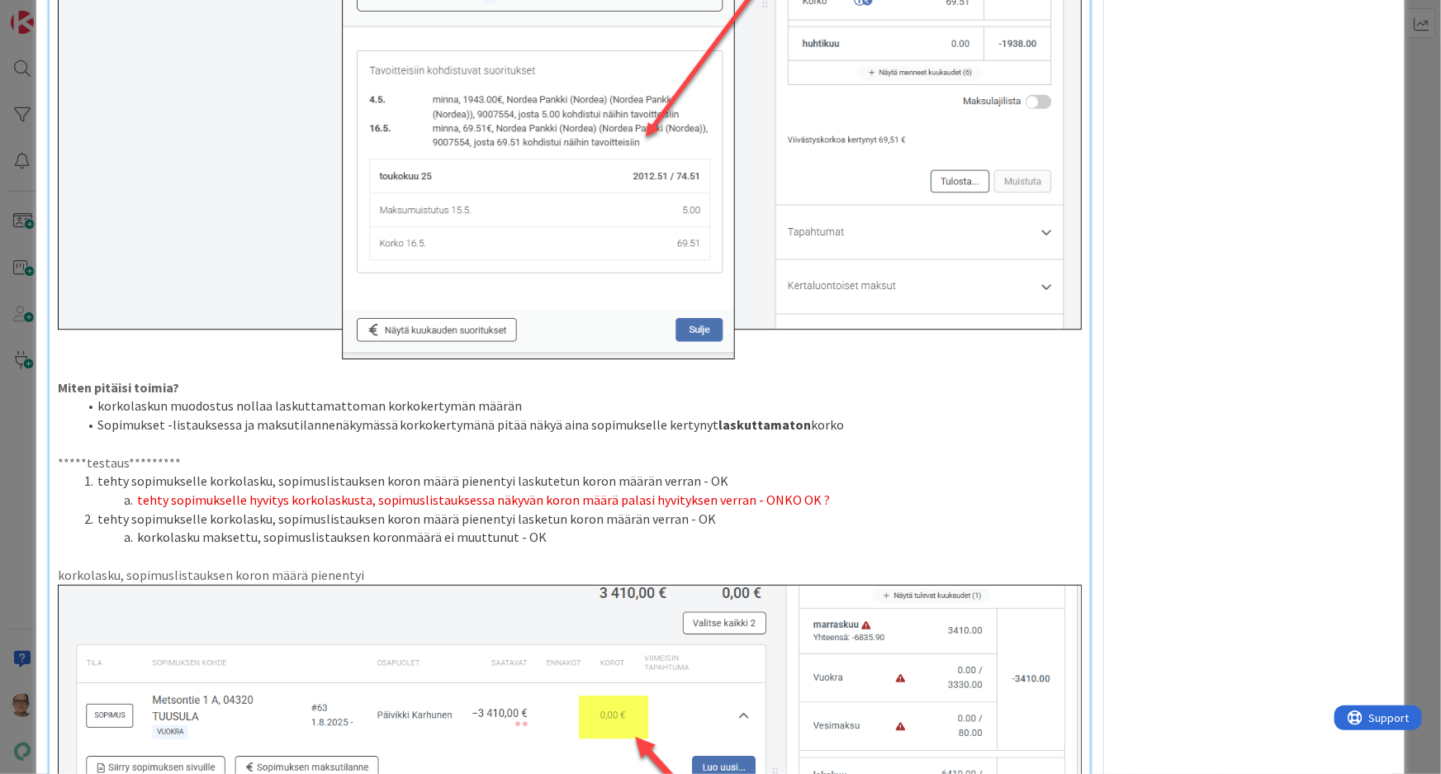
click at [197, 453] on p "*****testaus*********" at bounding box center [570, 462] width 1025 height 19
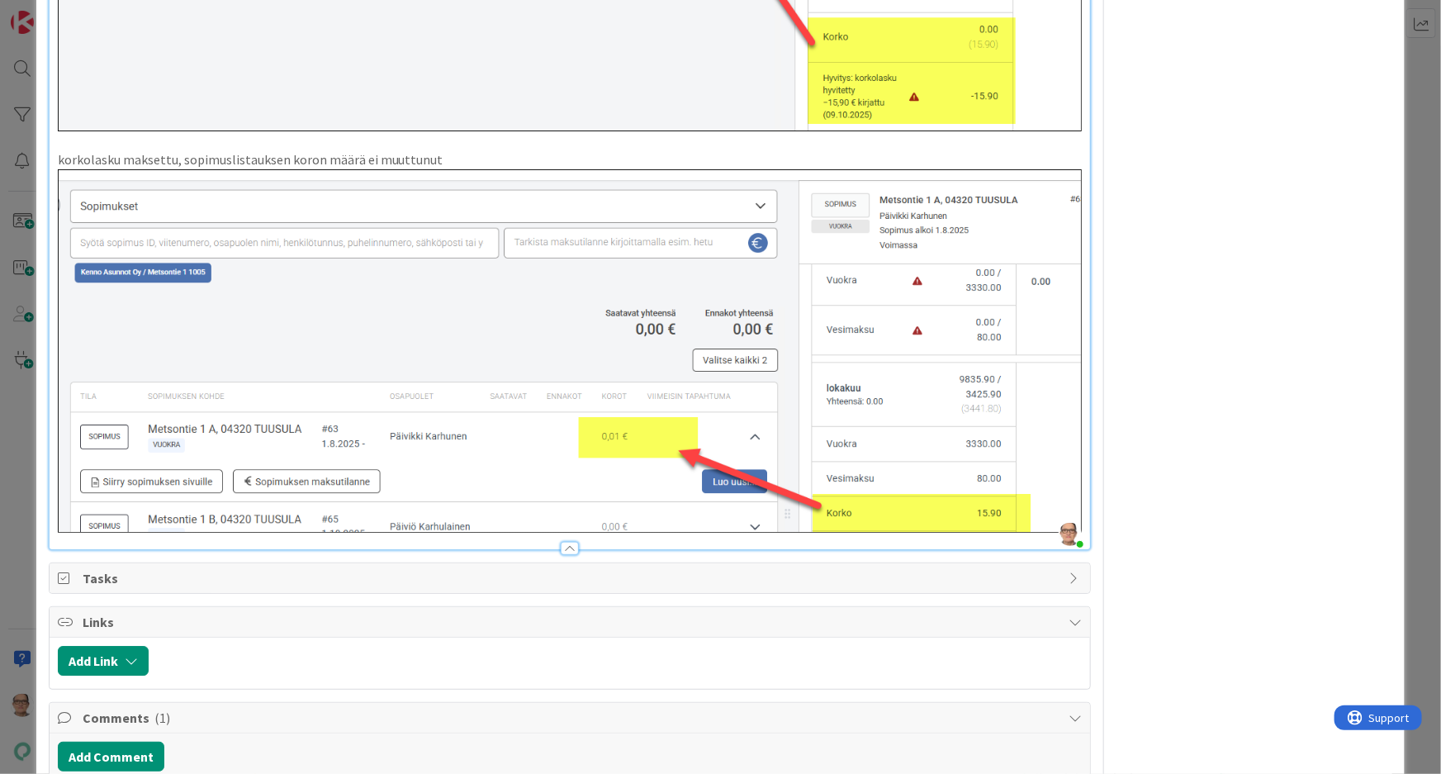
scroll to position [2552, 0]
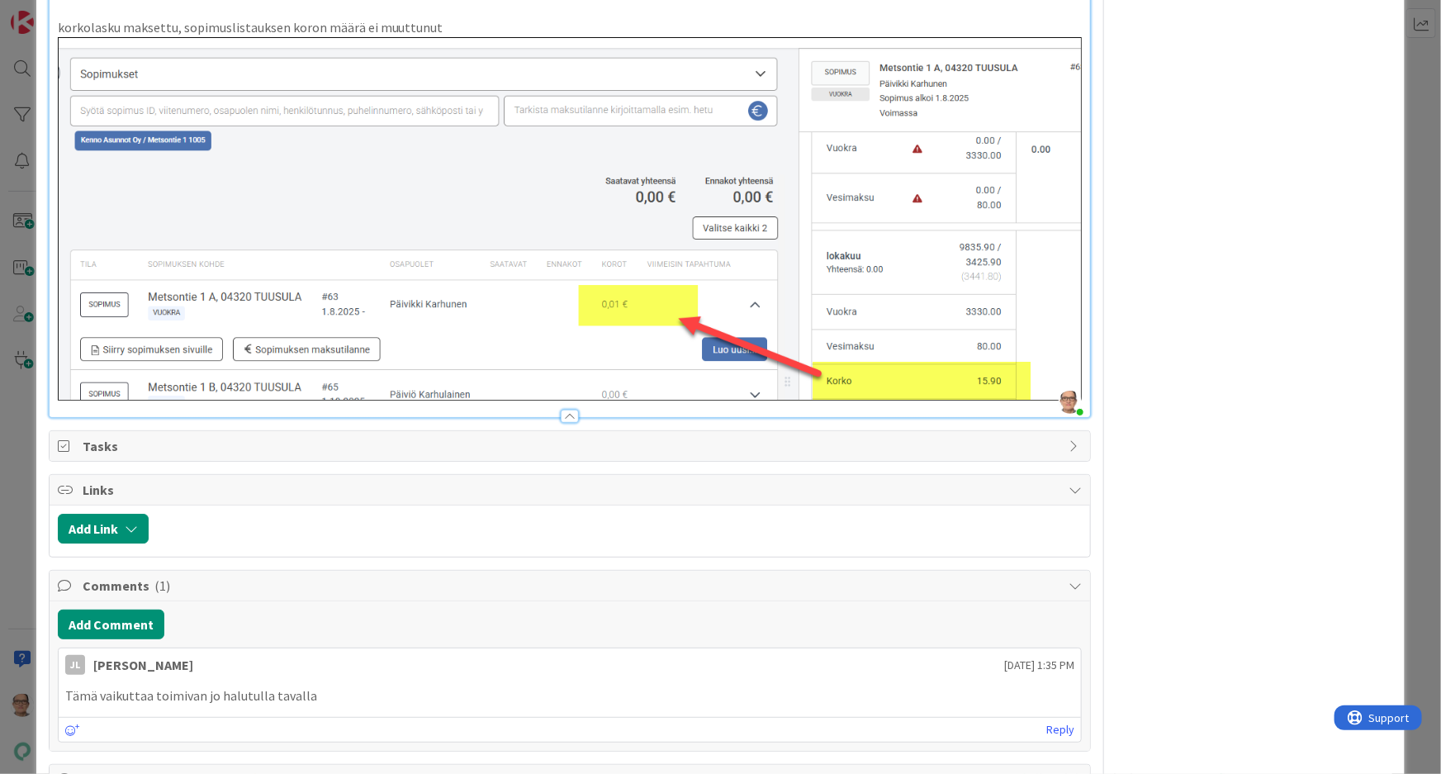
click at [561, 410] on div at bounding box center [570, 416] width 18 height 13
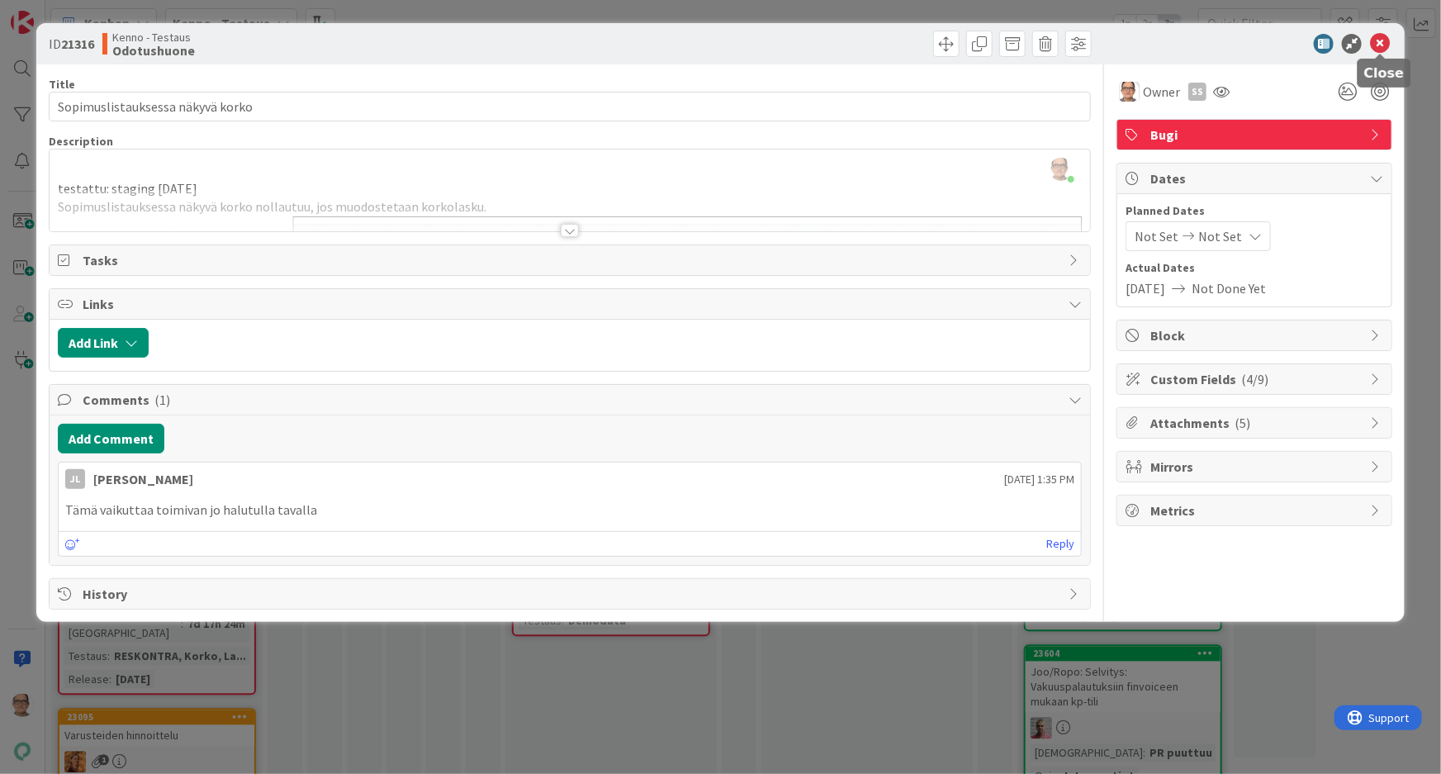
click at [1379, 41] on icon at bounding box center [1380, 44] width 20 height 20
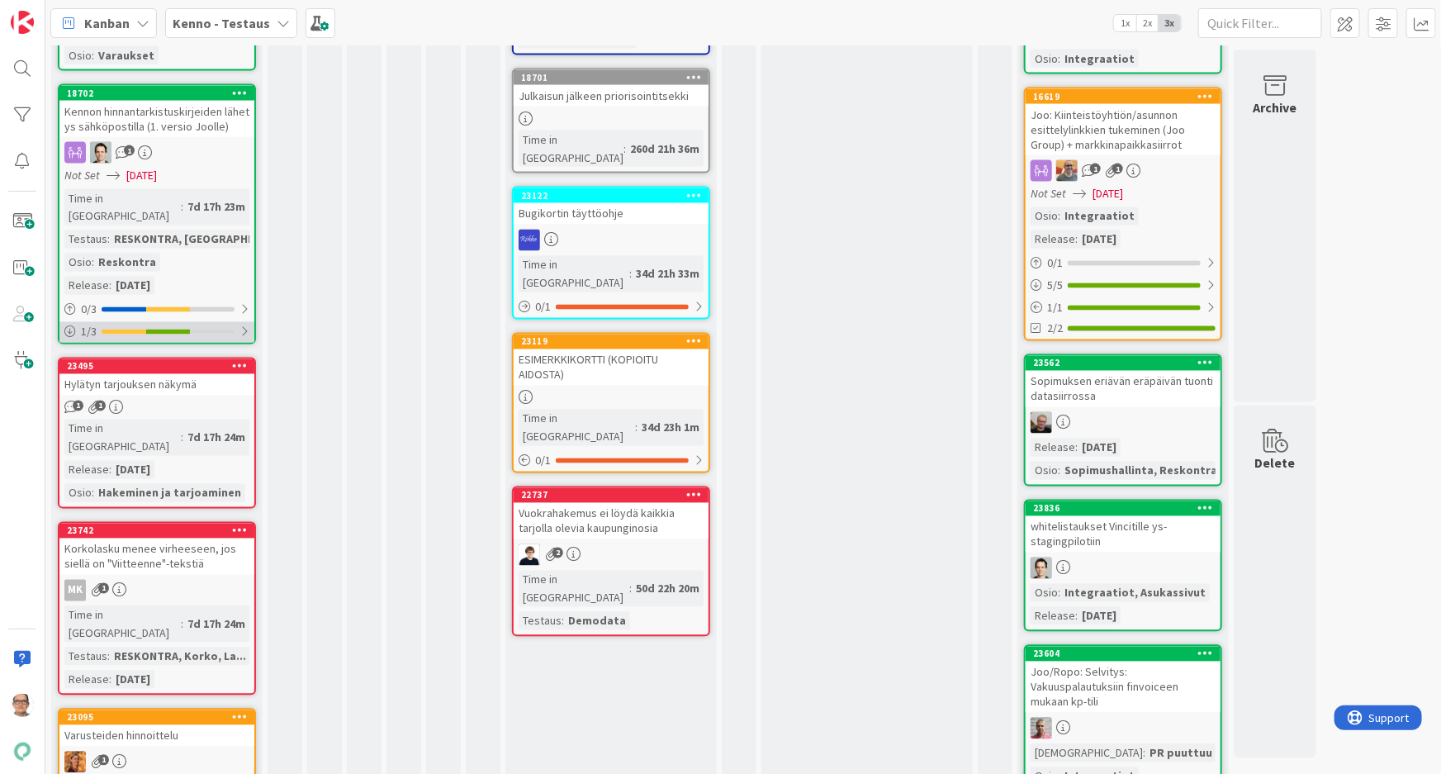
scroll to position [1577, 0]
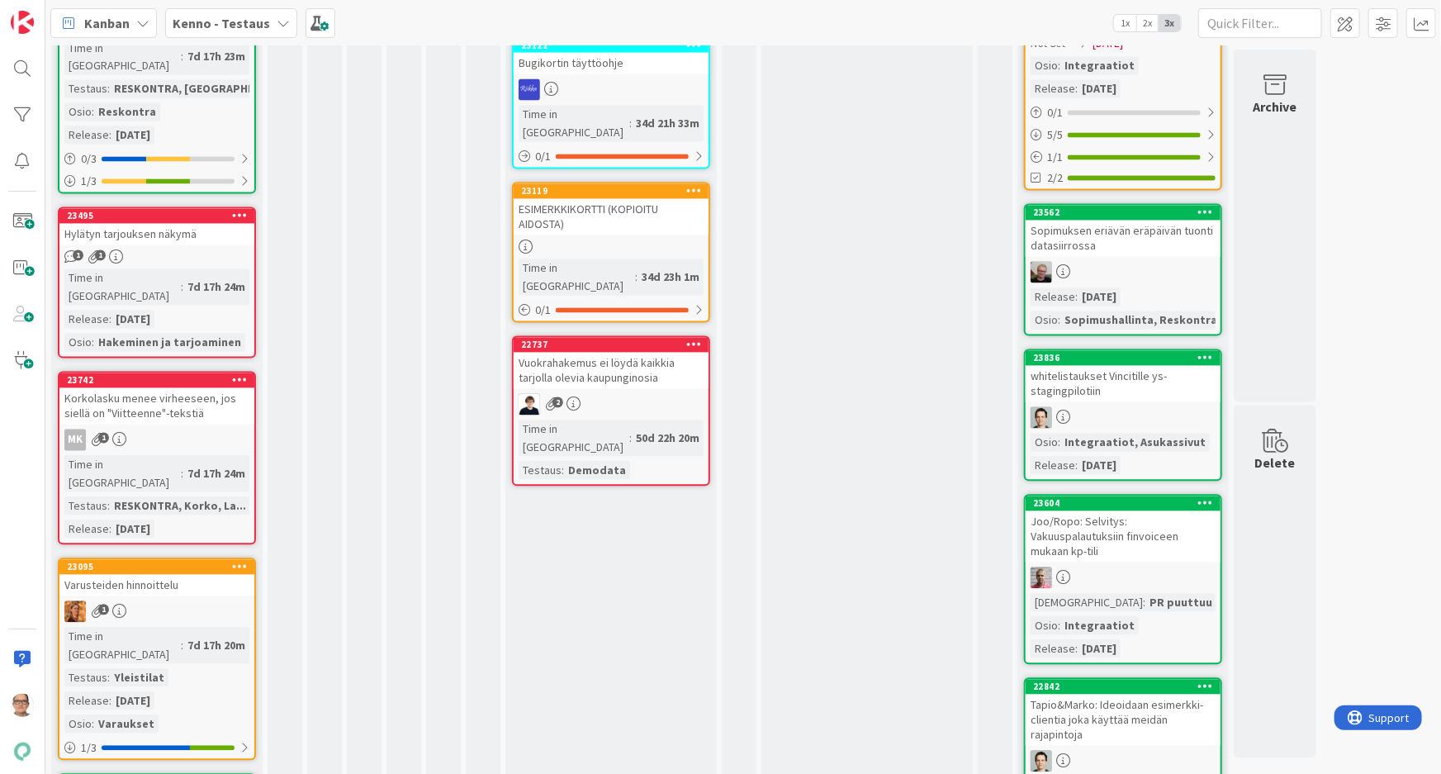
click at [173, 372] on div "23742 Korkolasku menee virheeseen, jos siellä on "Viitteenne"-tekstiä MK 1 Time…" at bounding box center [157, 458] width 198 height 173
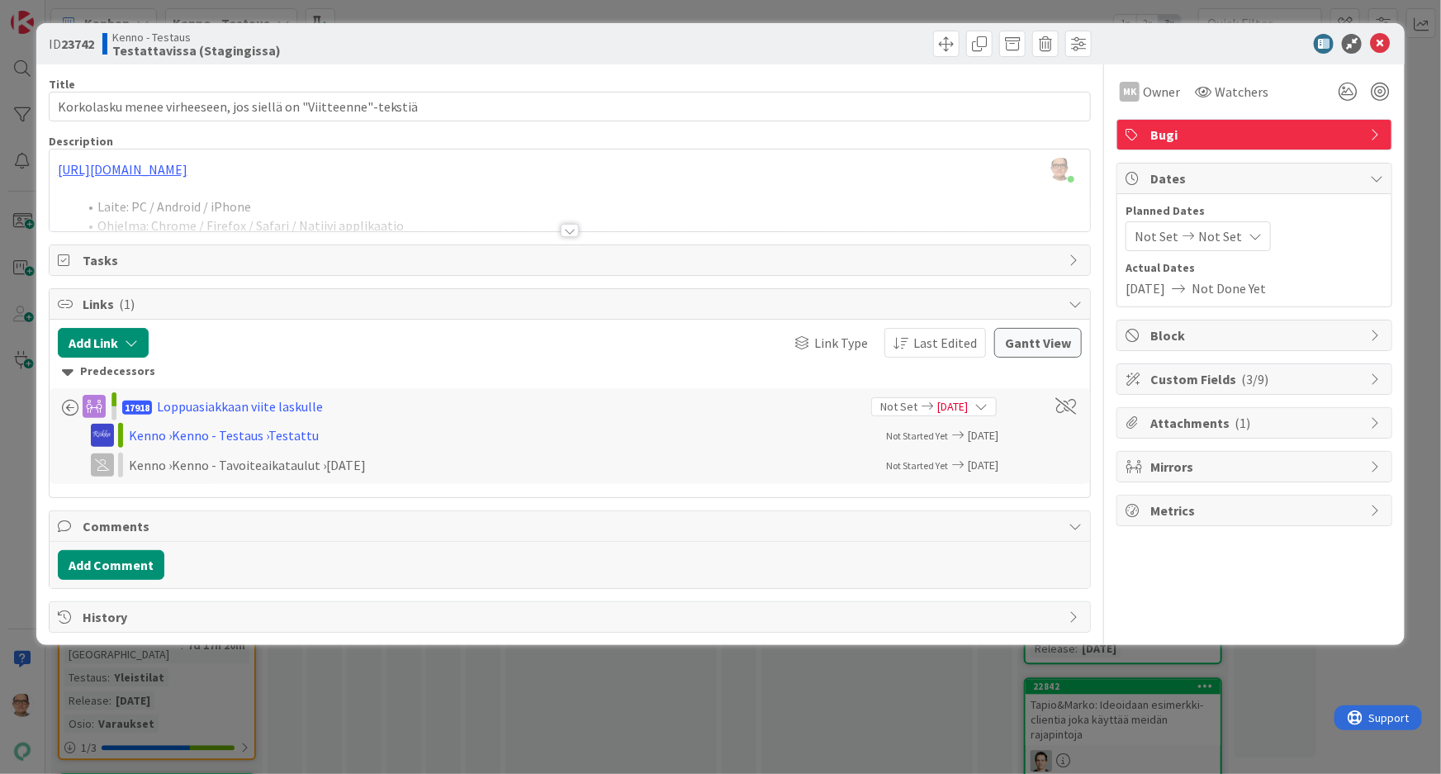
click at [574, 231] on div at bounding box center [570, 230] width 18 height 13
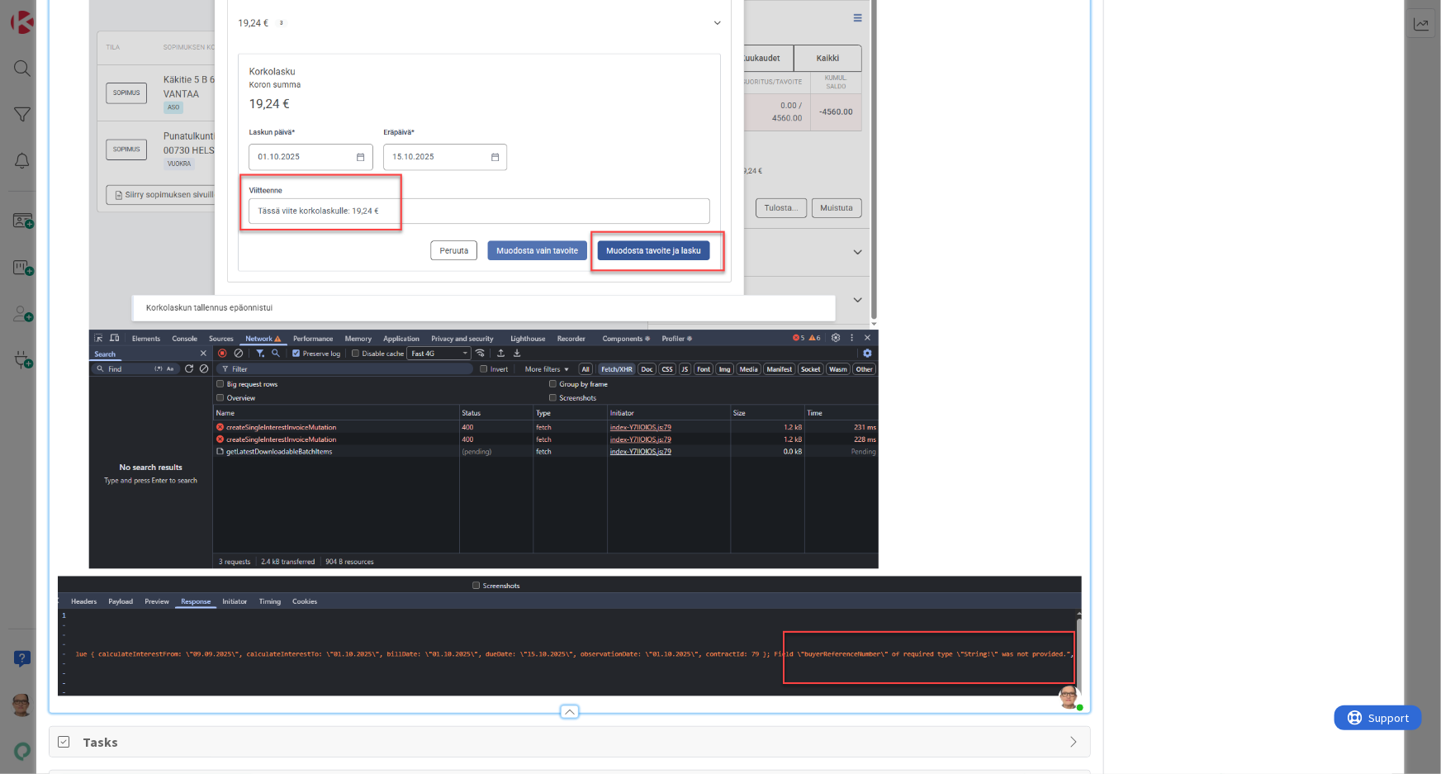
scroll to position [1051, 0]
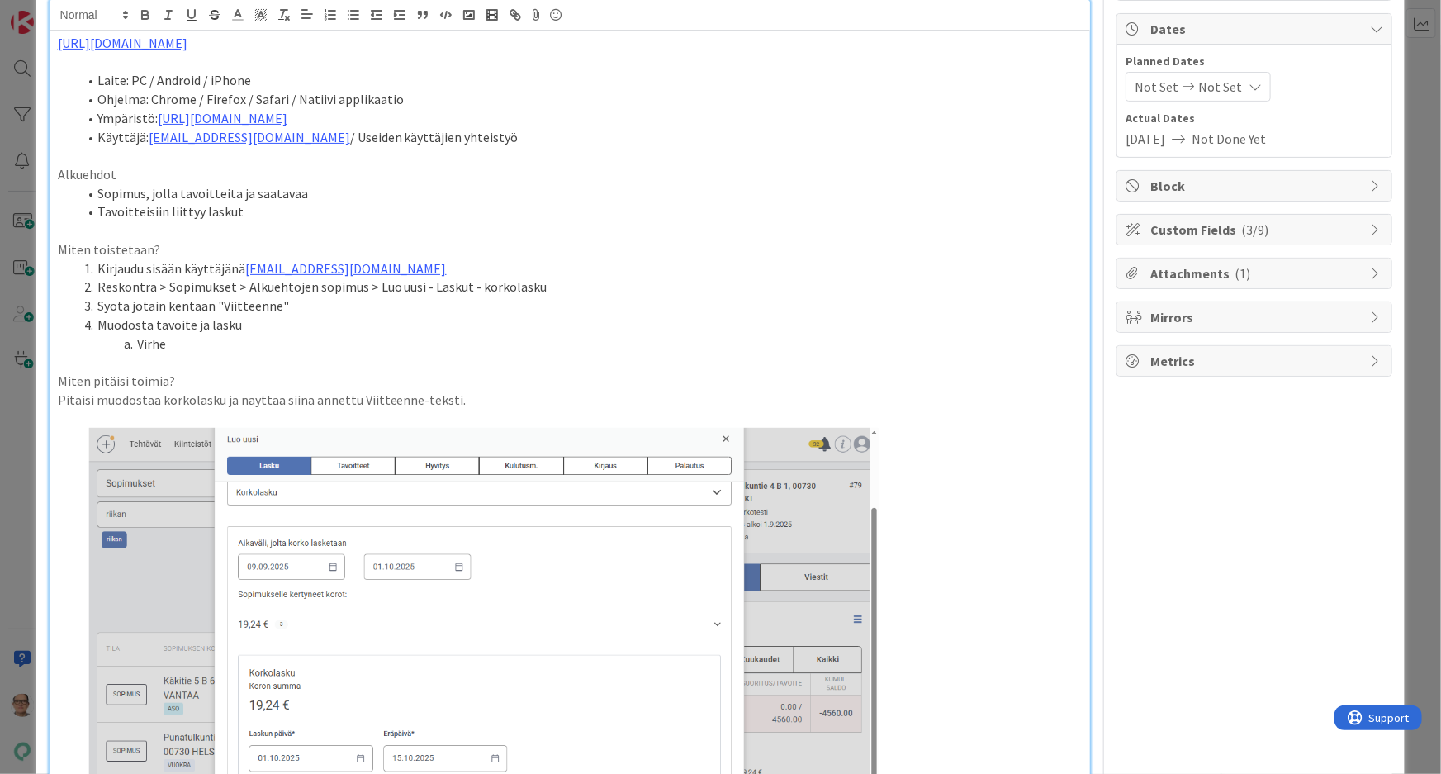
scroll to position [0, 0]
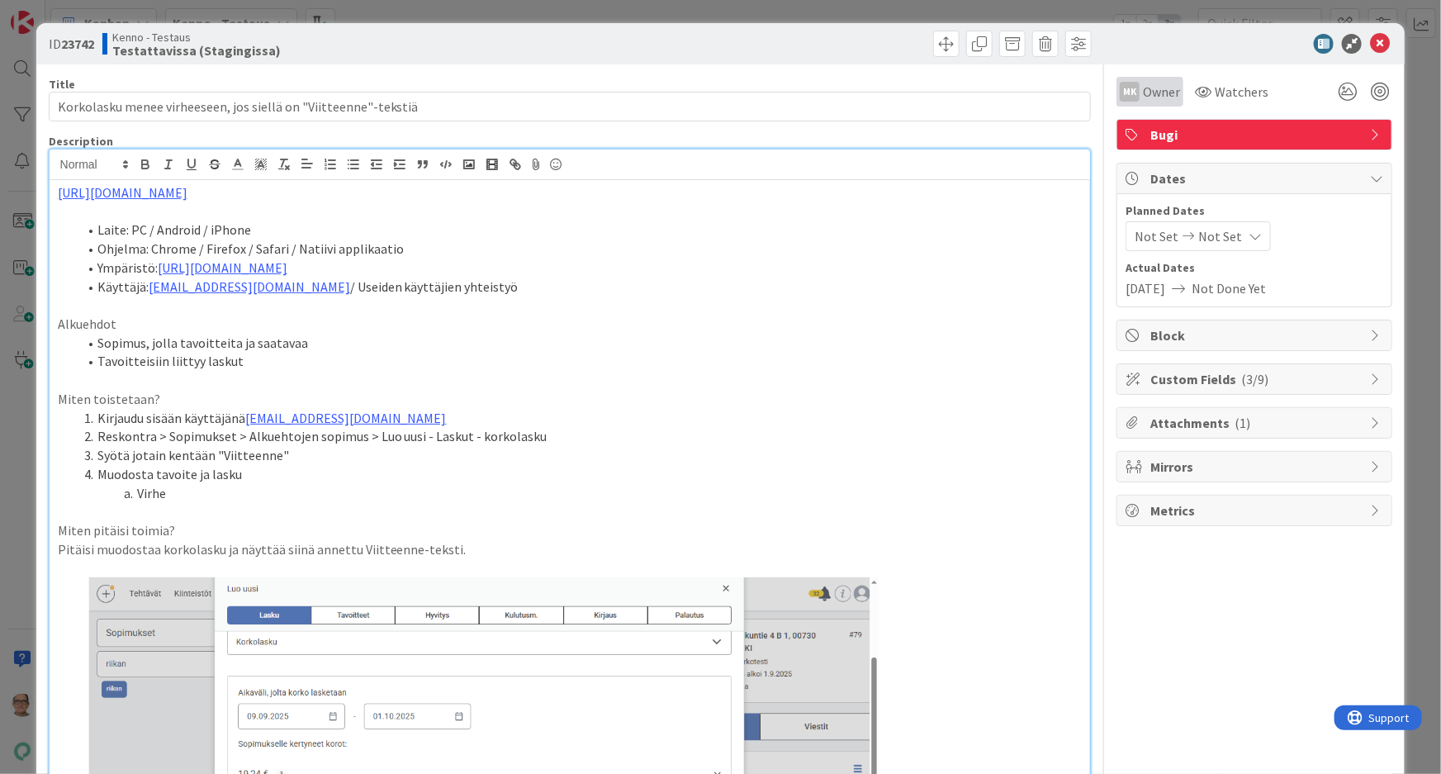
click at [1144, 93] on span "Owner" at bounding box center [1161, 92] width 37 height 20
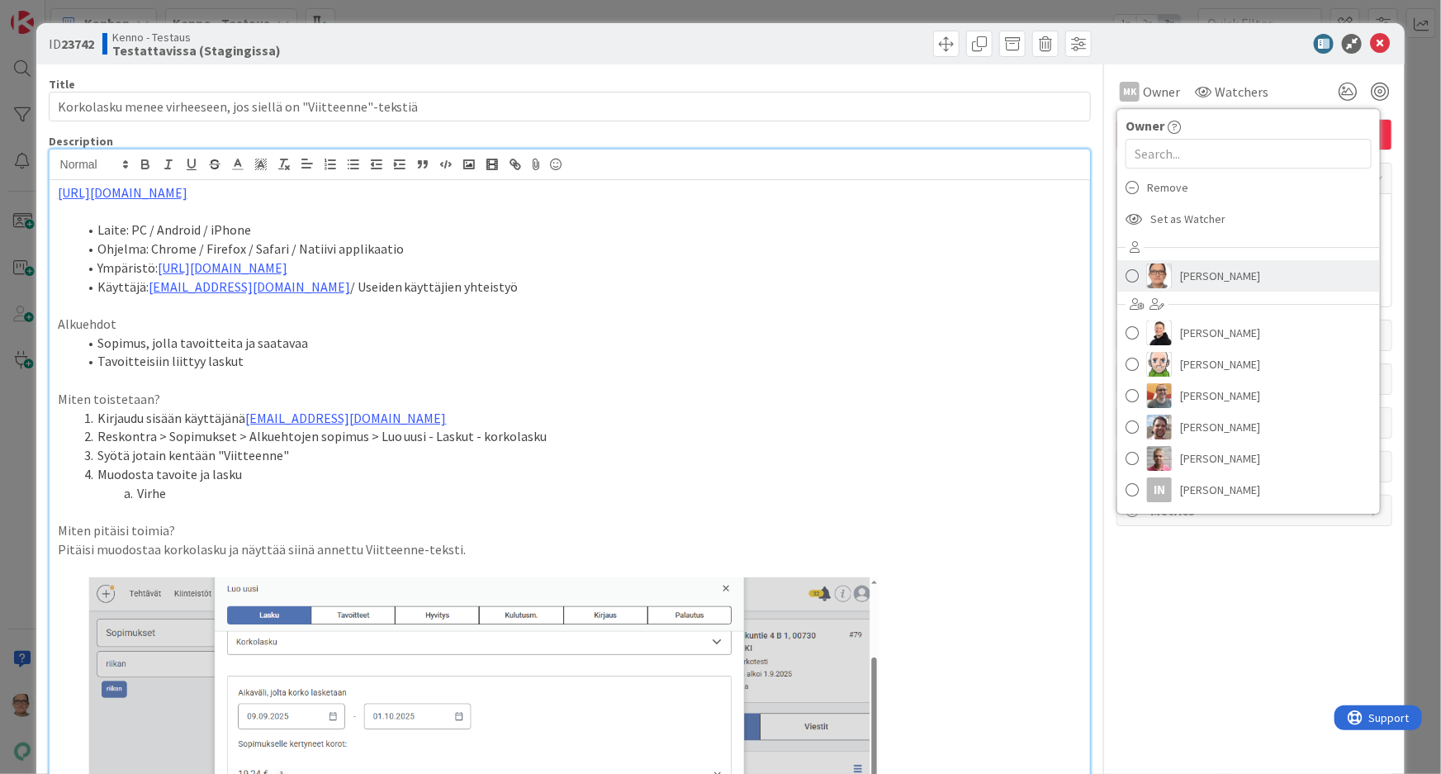
click at [1168, 274] on link "[PERSON_NAME]" at bounding box center [1249, 275] width 263 height 31
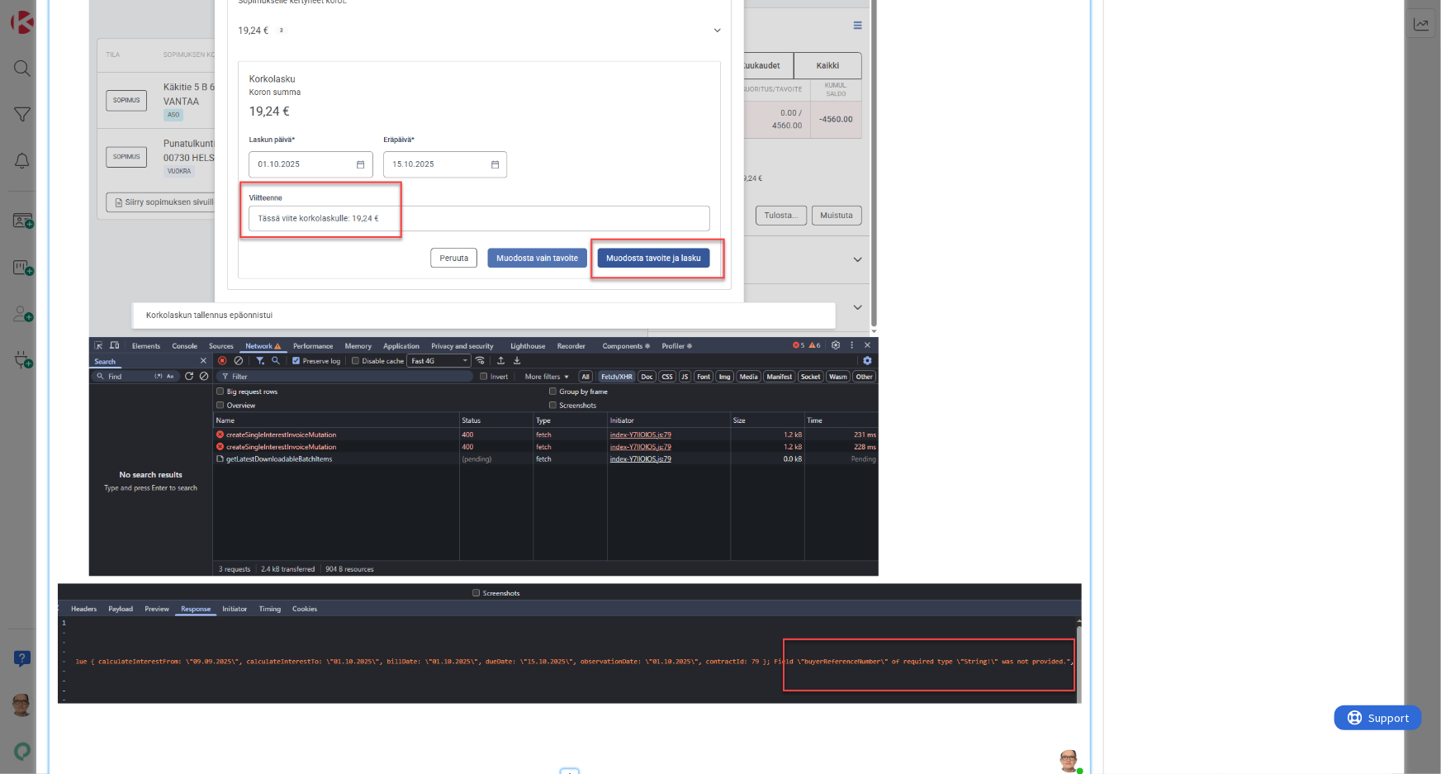
scroll to position [900, 0]
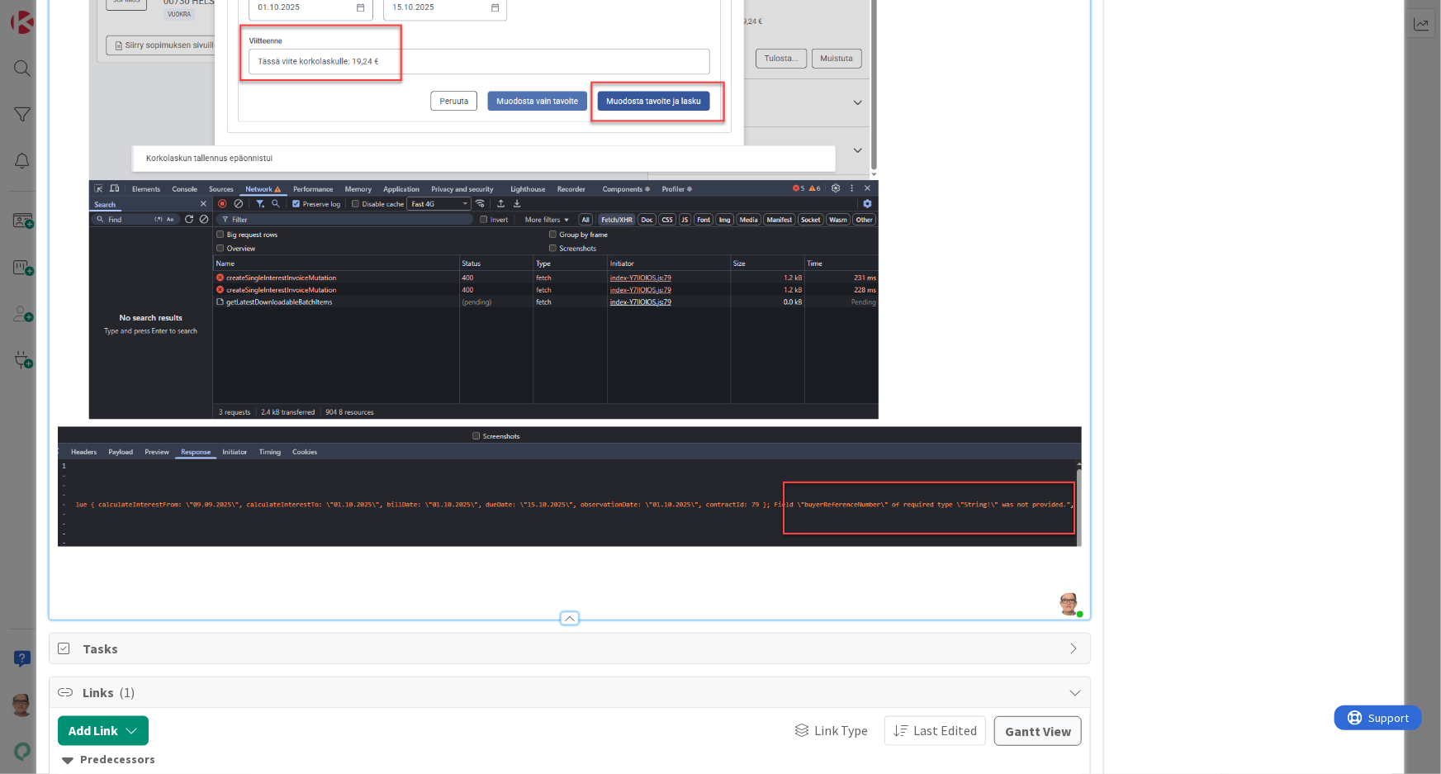
click at [111, 571] on p at bounding box center [570, 574] width 1025 height 19
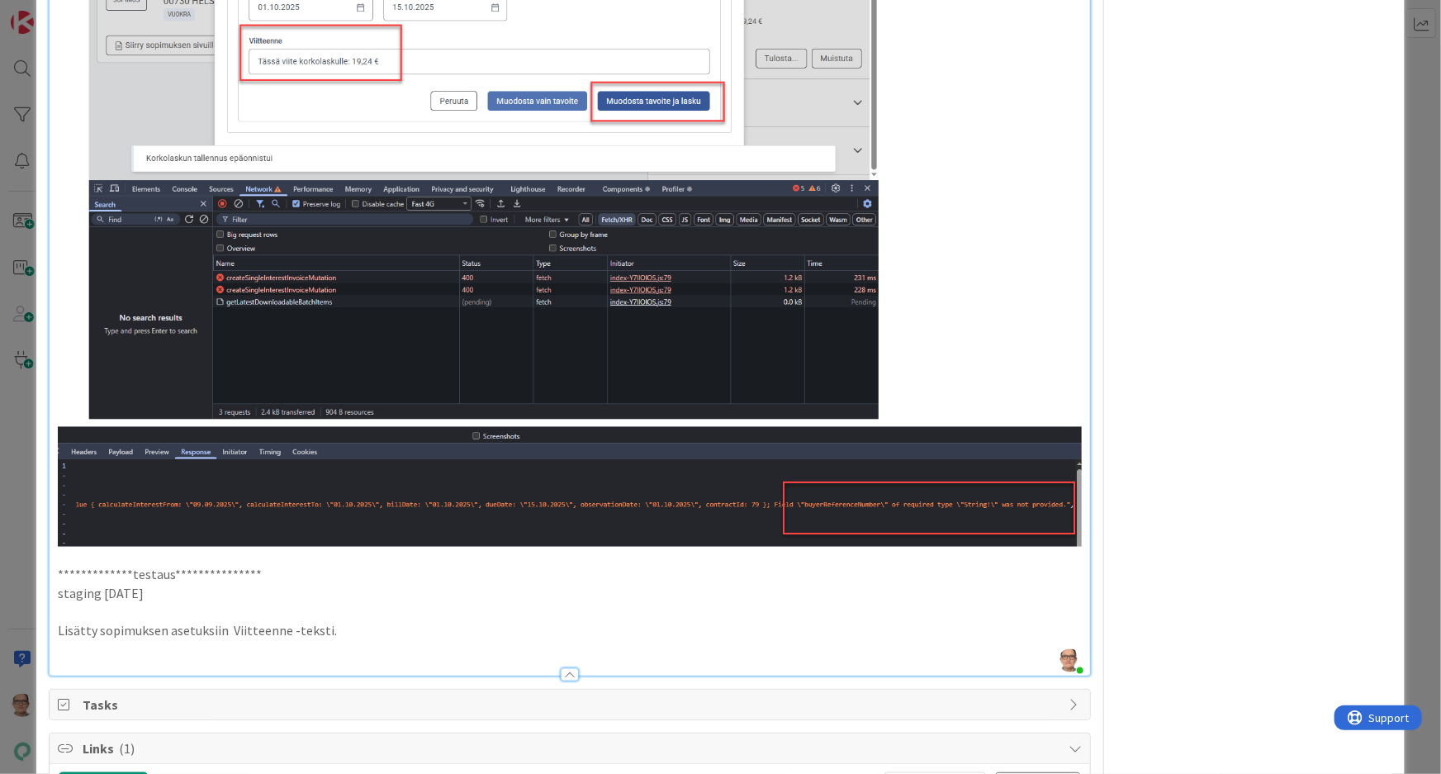
click at [58, 621] on p "Lisätty sopimuksen asetuksiin Viitteenne -teksti." at bounding box center [570, 630] width 1025 height 19
click at [373, 621] on p "1. Lisätty sopimuksen asetuksiin Viitteenne -teksti." at bounding box center [570, 630] width 1025 height 19
click at [74, 621] on p "1. Lisätty sopimuksen asetuksiin Viitteenne -teksti - OK" at bounding box center [570, 630] width 1025 height 19
click at [398, 610] on p at bounding box center [570, 612] width 1025 height 19
click at [392, 621] on p "1. Lisätty sopimuksen asetuksiin Viitteenne -teksti - OK" at bounding box center [570, 630] width 1025 height 19
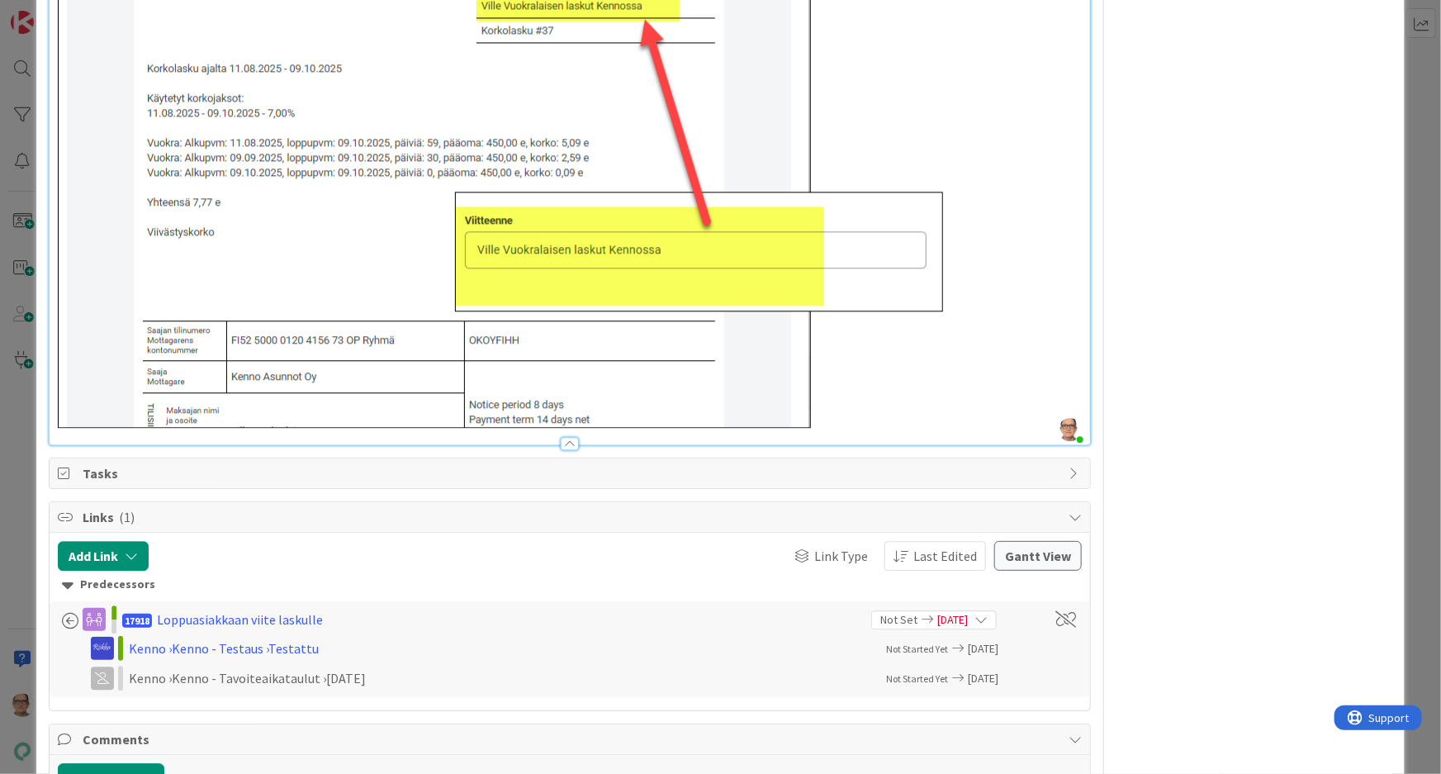
scroll to position [2027, 0]
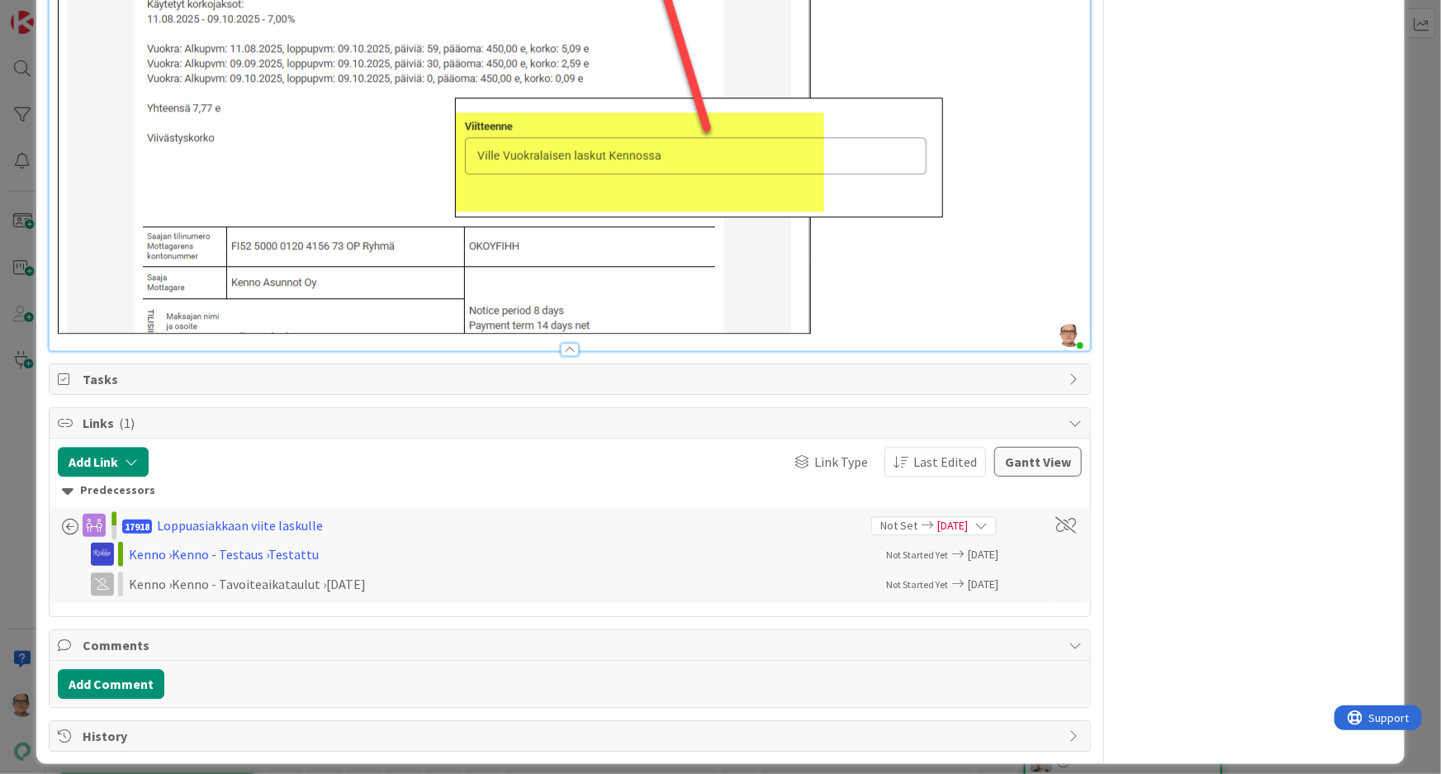
click at [562, 343] on div at bounding box center [570, 349] width 18 height 13
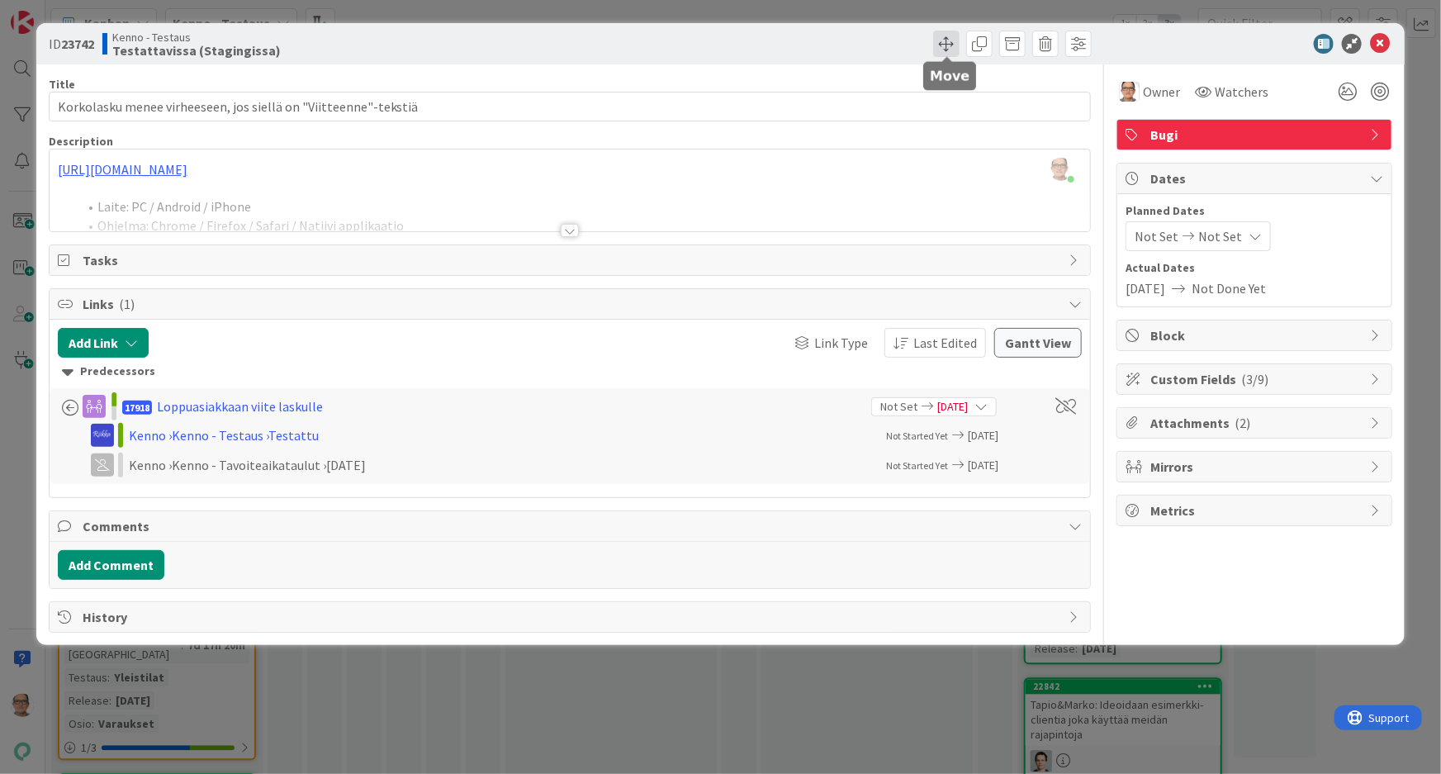
click at [945, 49] on span at bounding box center [946, 44] width 26 height 26
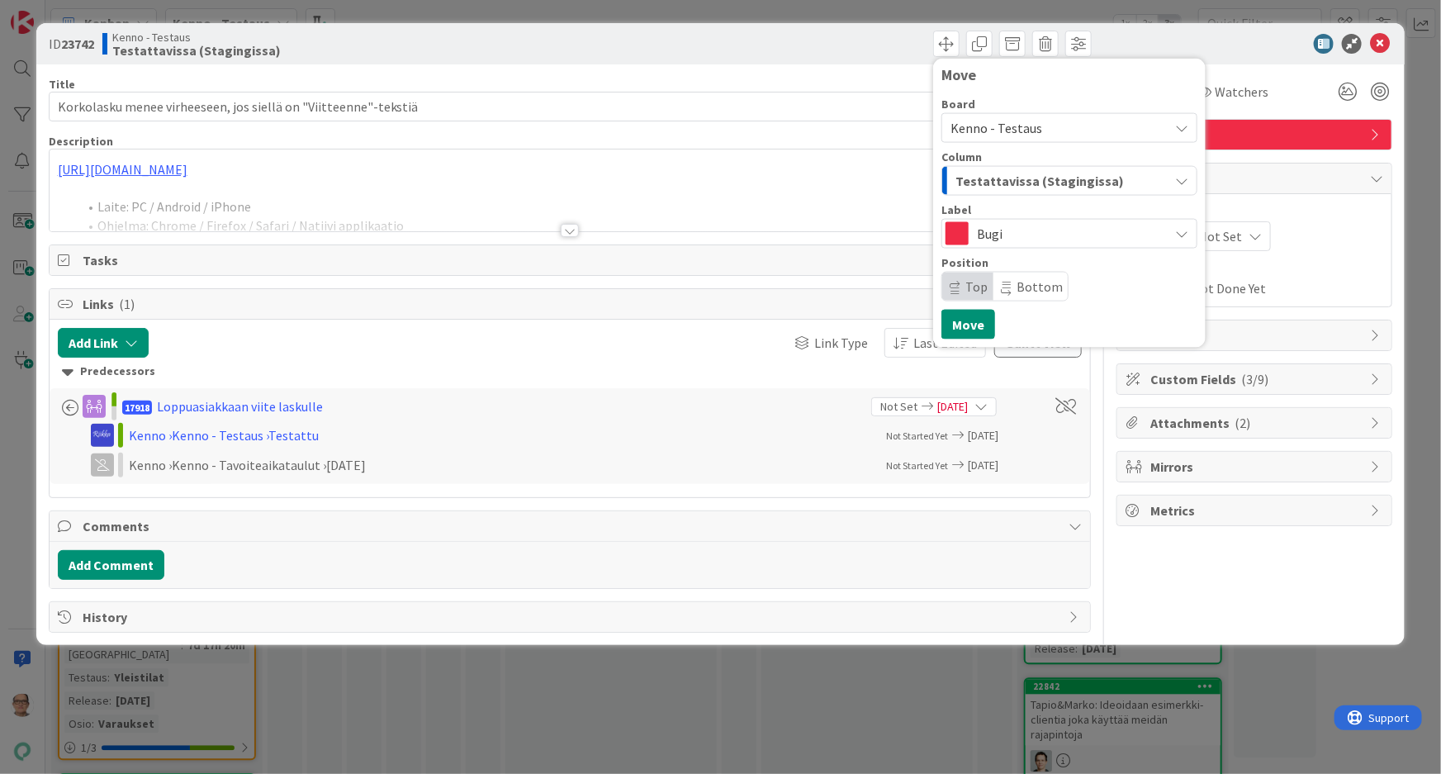
click at [966, 181] on span "Testattavissa (Stagingissa)" at bounding box center [1040, 180] width 168 height 21
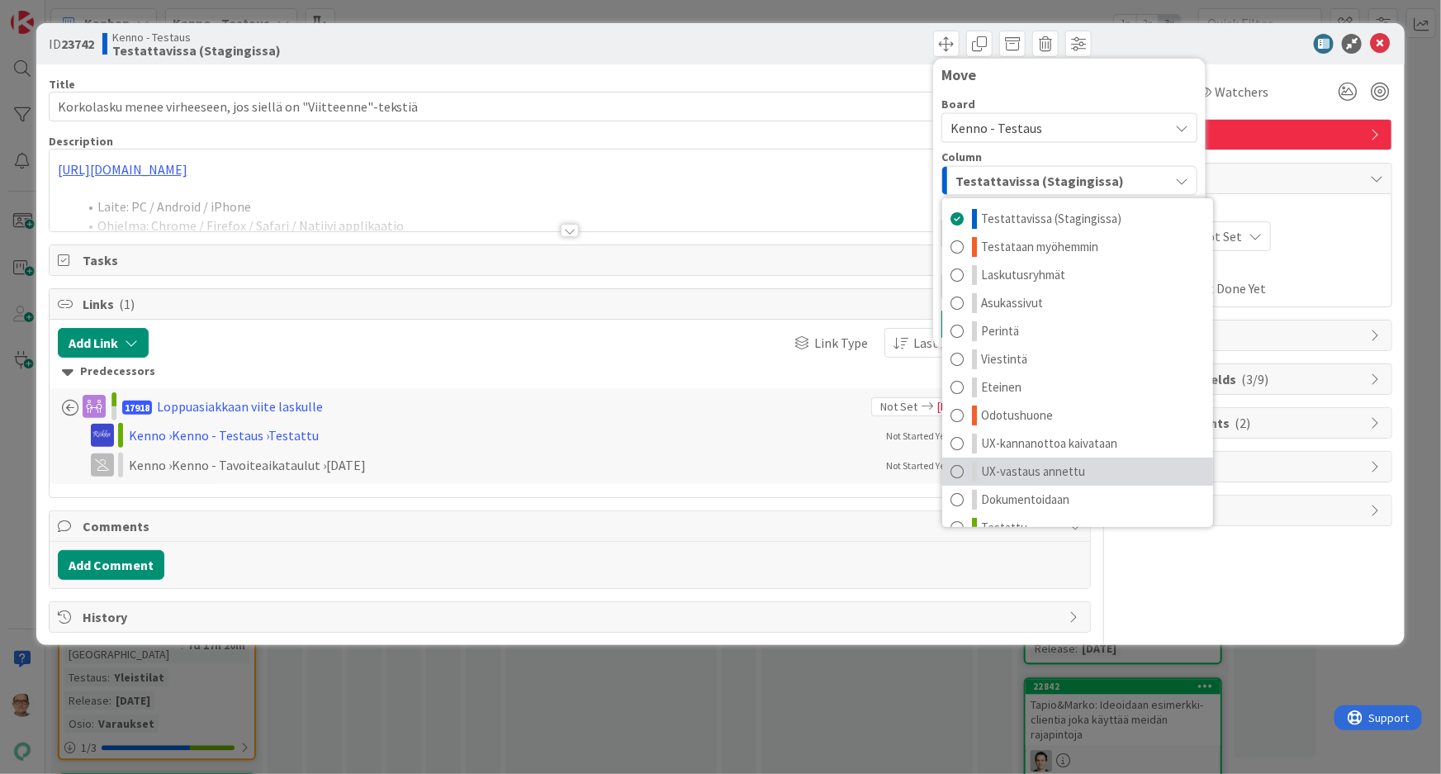
scroll to position [21, 0]
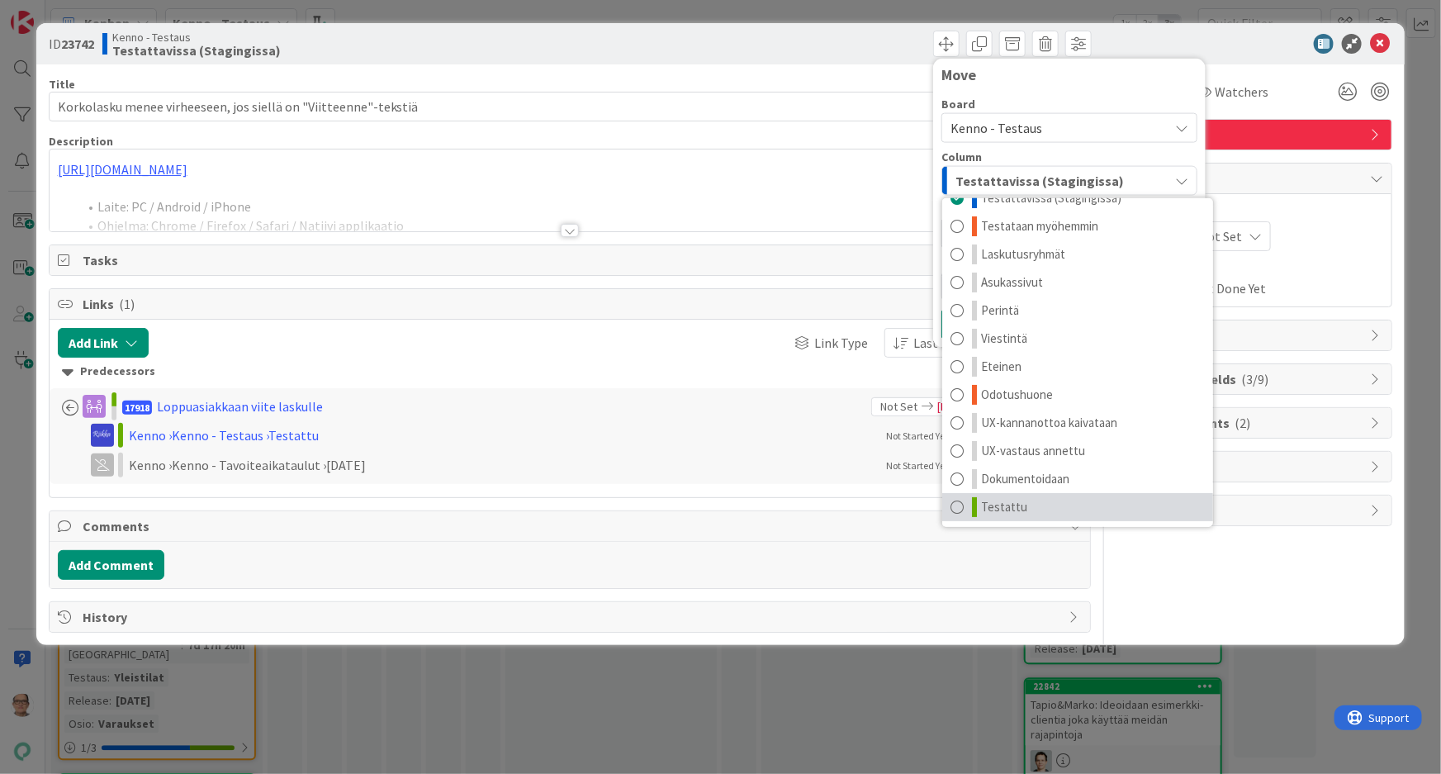
click at [956, 504] on span at bounding box center [957, 507] width 13 height 20
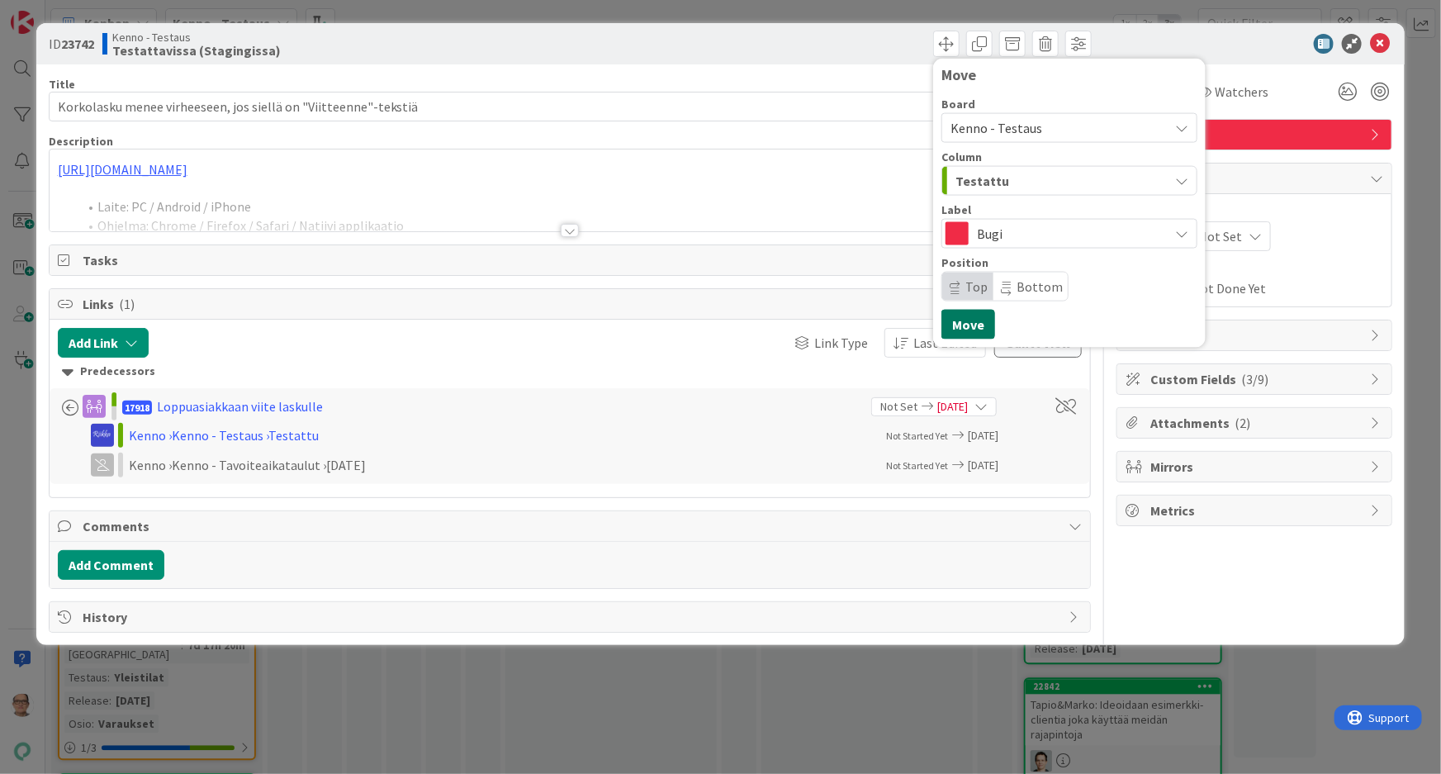
click at [971, 322] on button "Move" at bounding box center [969, 325] width 54 height 30
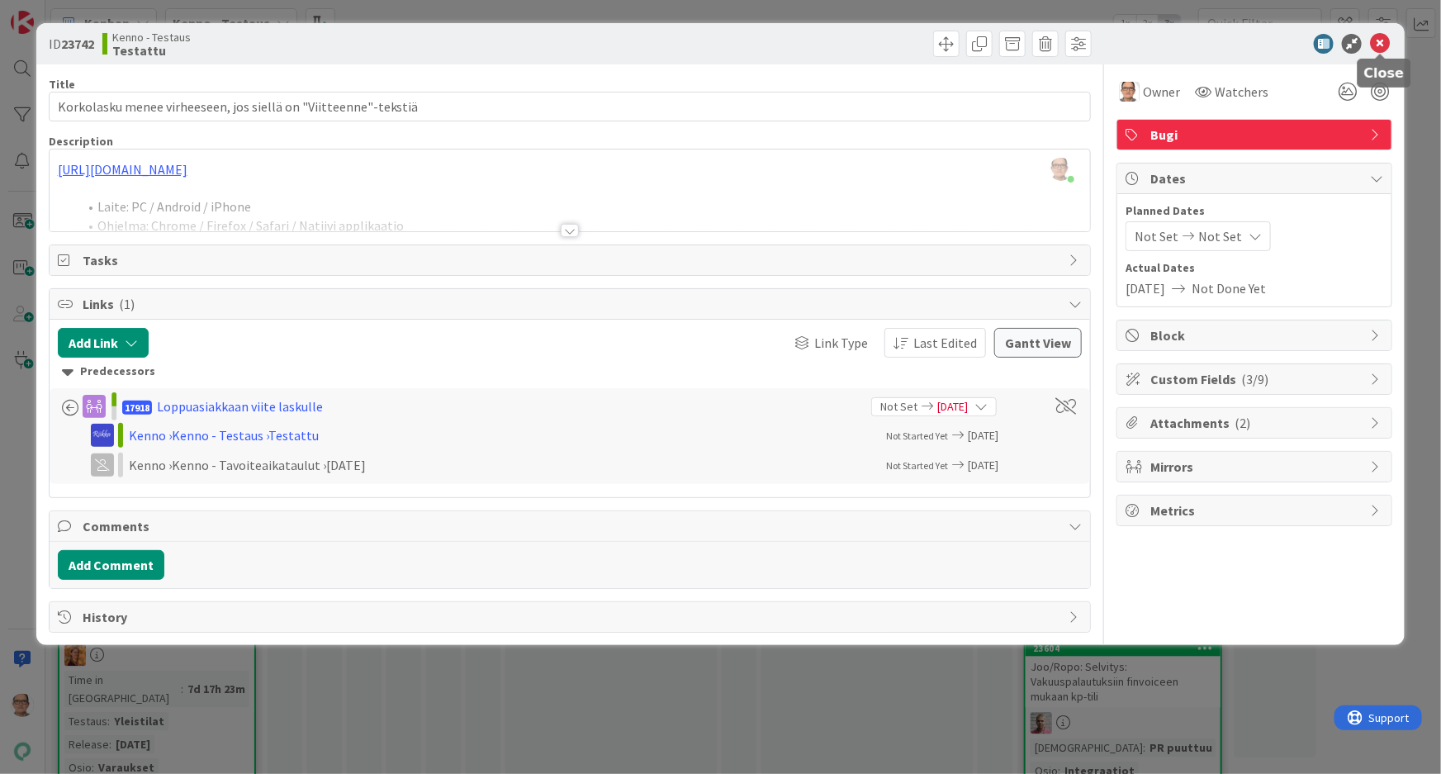
click at [1379, 41] on icon at bounding box center [1380, 44] width 20 height 20
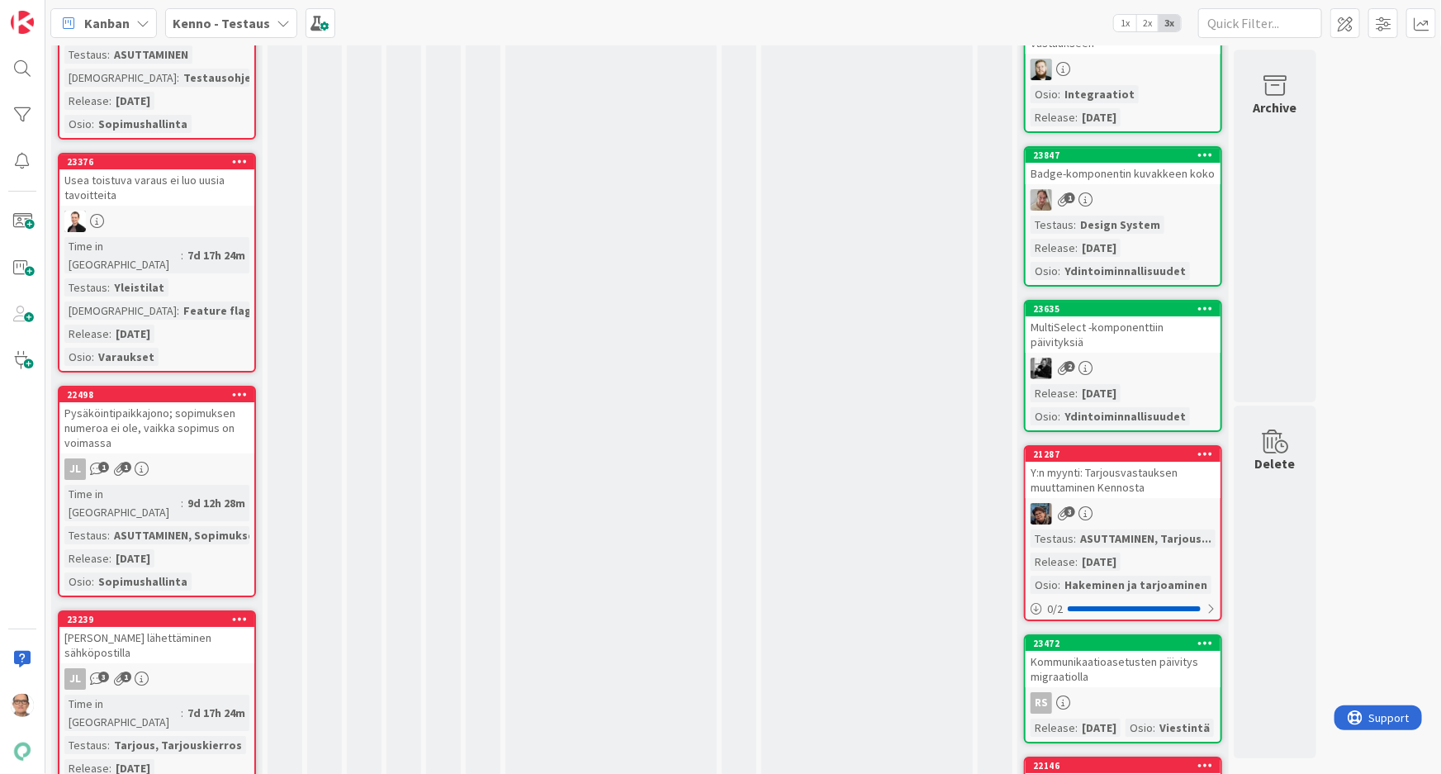
scroll to position [2778, 0]
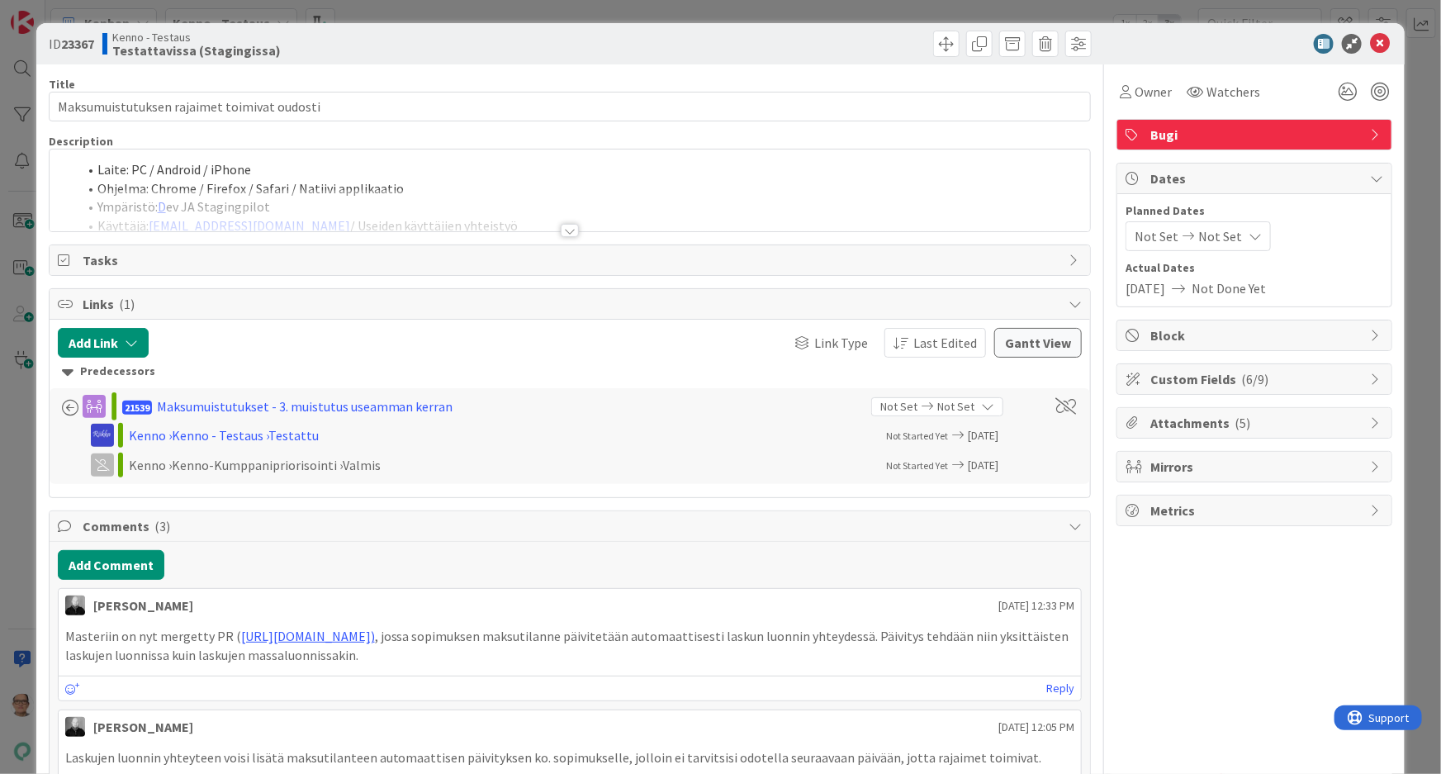
click at [561, 233] on div at bounding box center [570, 230] width 18 height 13
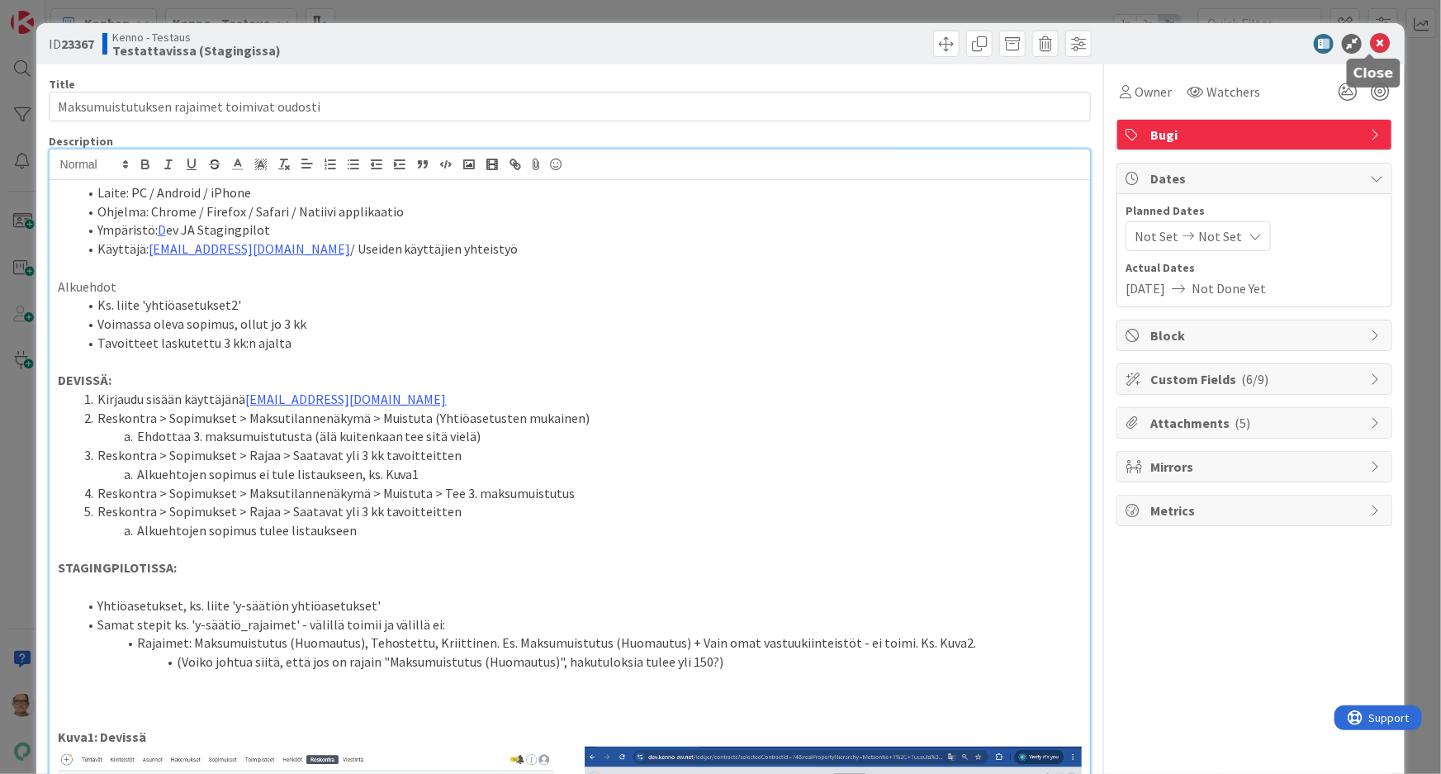
click at [1370, 39] on icon at bounding box center [1380, 44] width 20 height 20
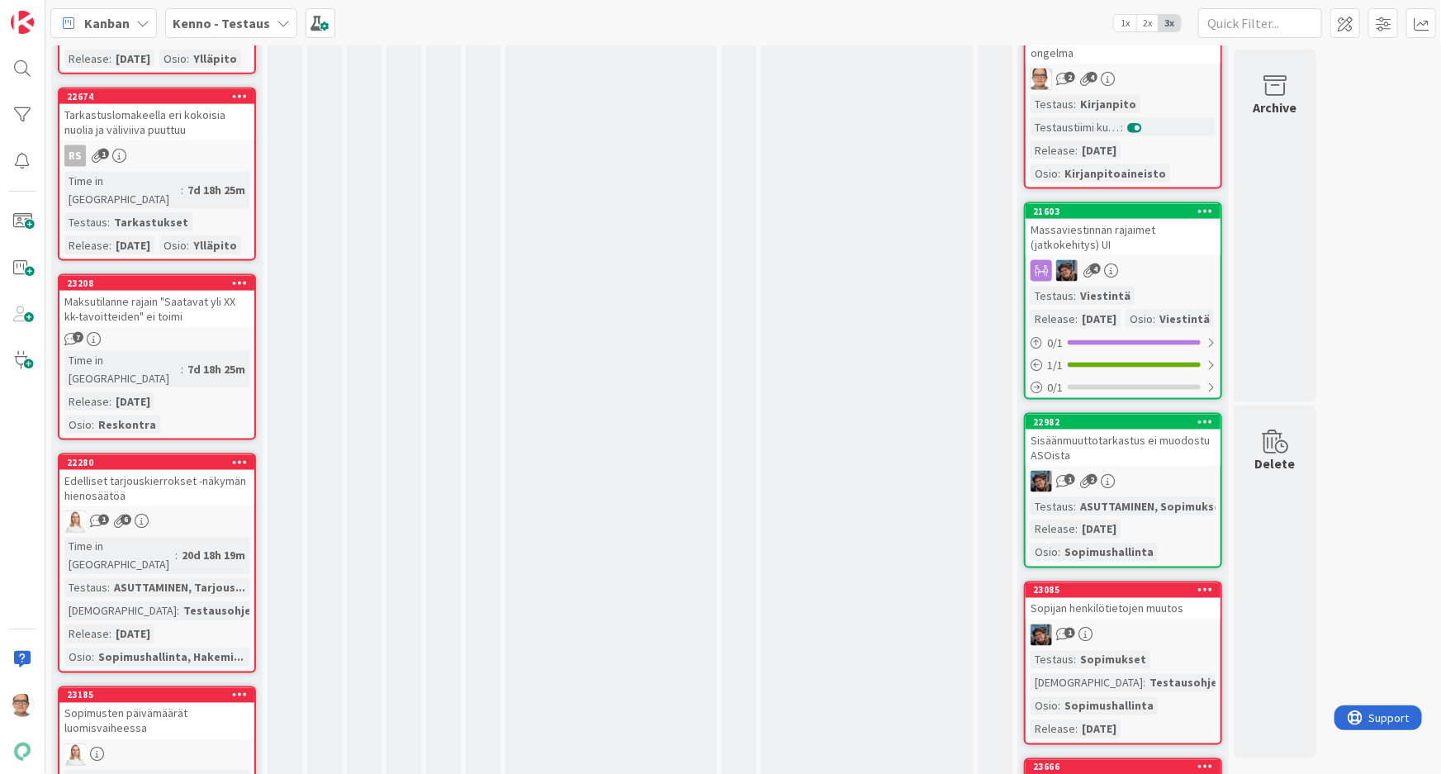
scroll to position [4354, 0]
